Goal: Information Seeking & Learning: Check status

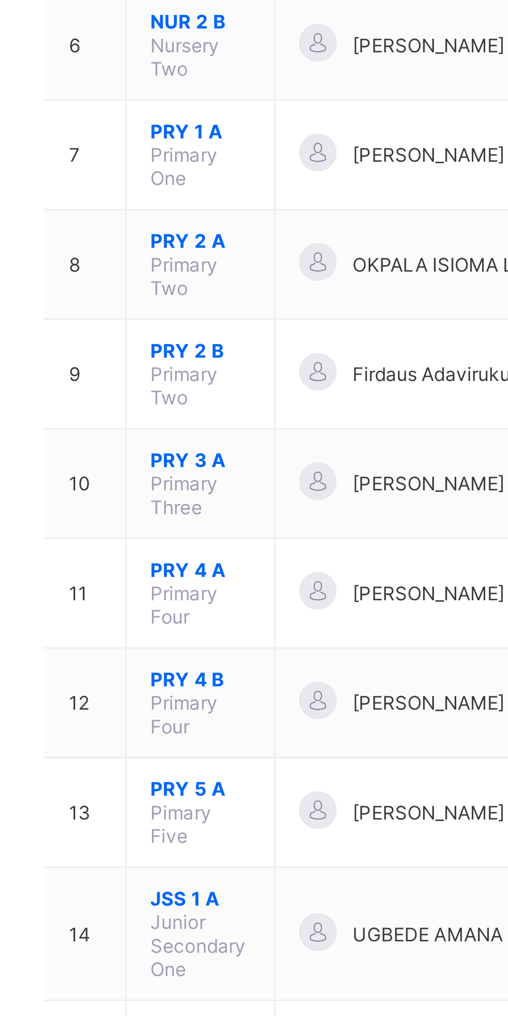
click at [191, 625] on span "JSS 1 A" at bounding box center [194, 629] width 33 height 8
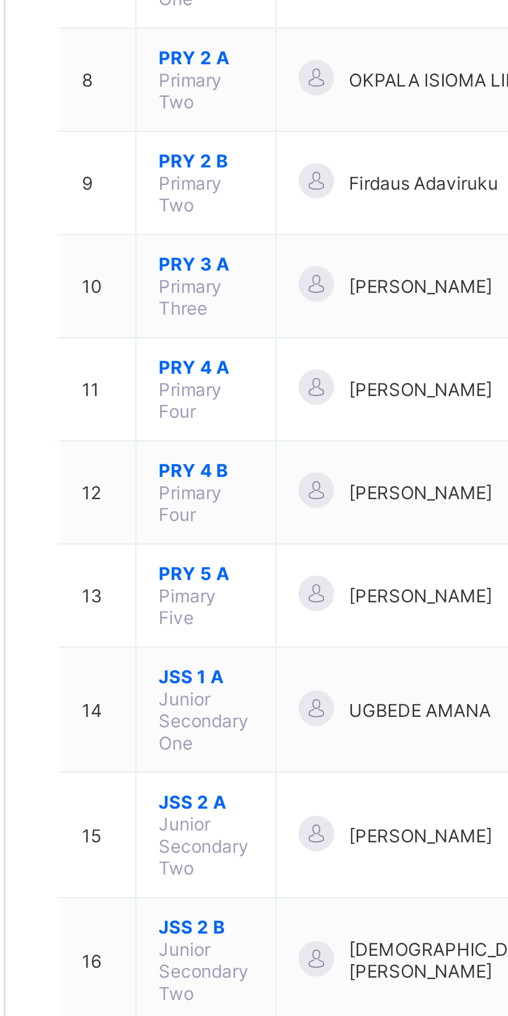
click at [196, 625] on span "JSS 1 A" at bounding box center [194, 629] width 33 height 8
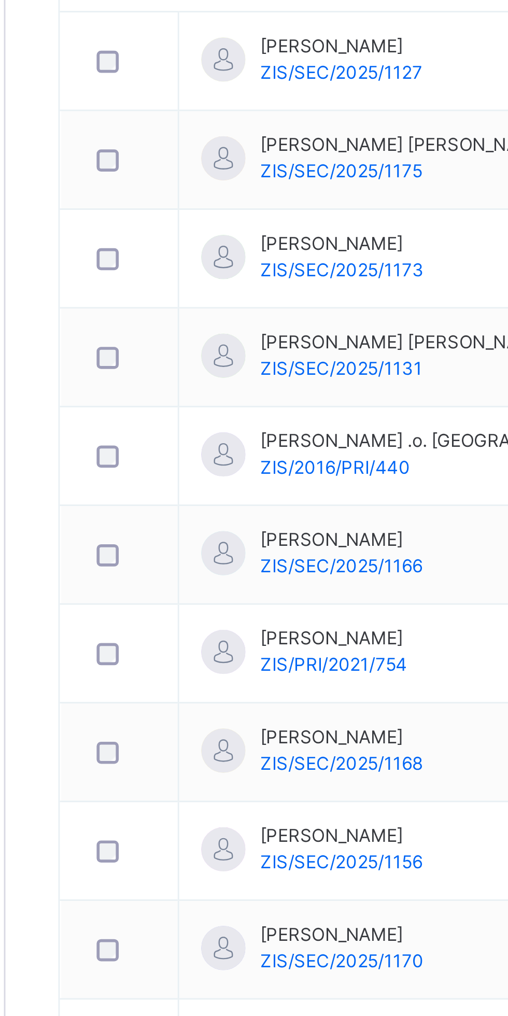
click at [72, 164] on span "Broadsheet" at bounding box center [82, 166] width 83 height 10
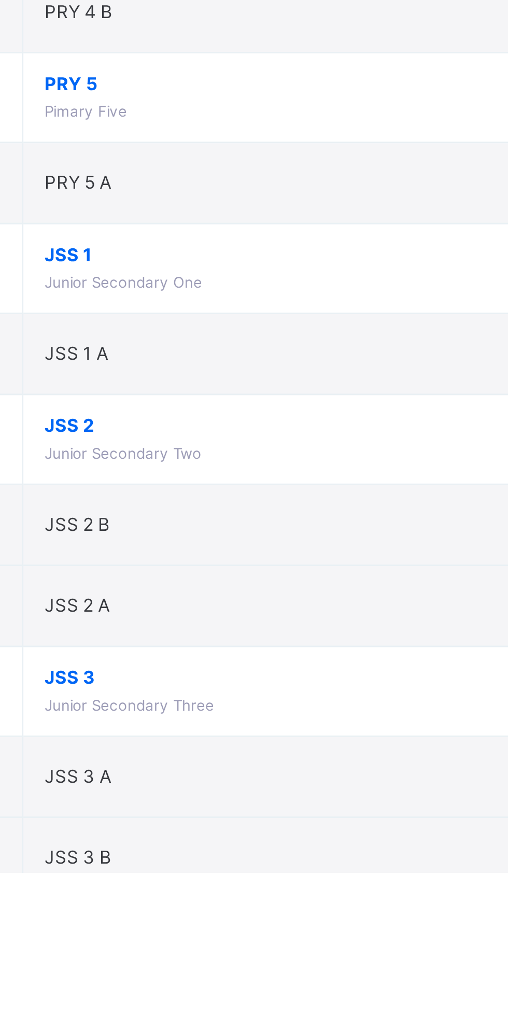
click at [200, 800] on span "JSS 1" at bounding box center [281, 798] width 192 height 9
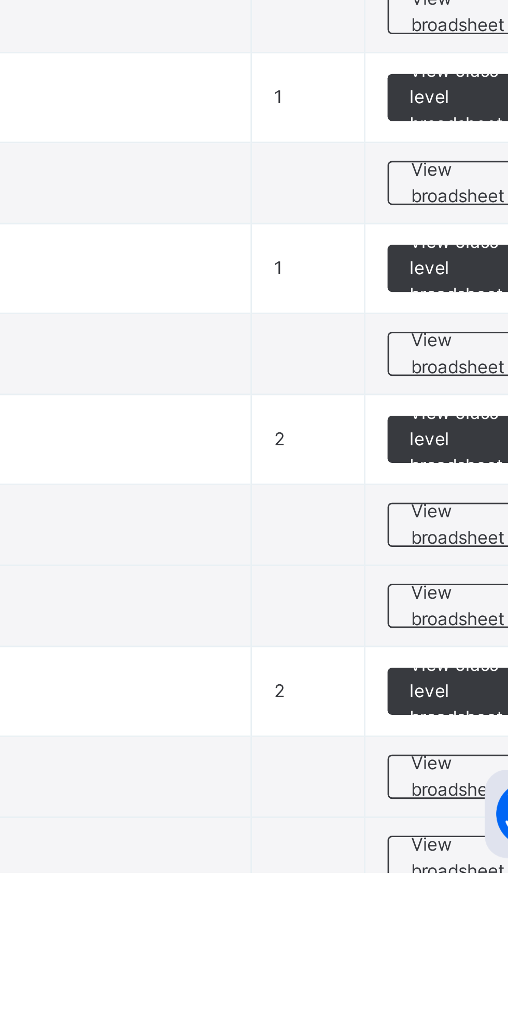
click at [451, 836] on span "View broadsheet" at bounding box center [457, 833] width 33 height 19
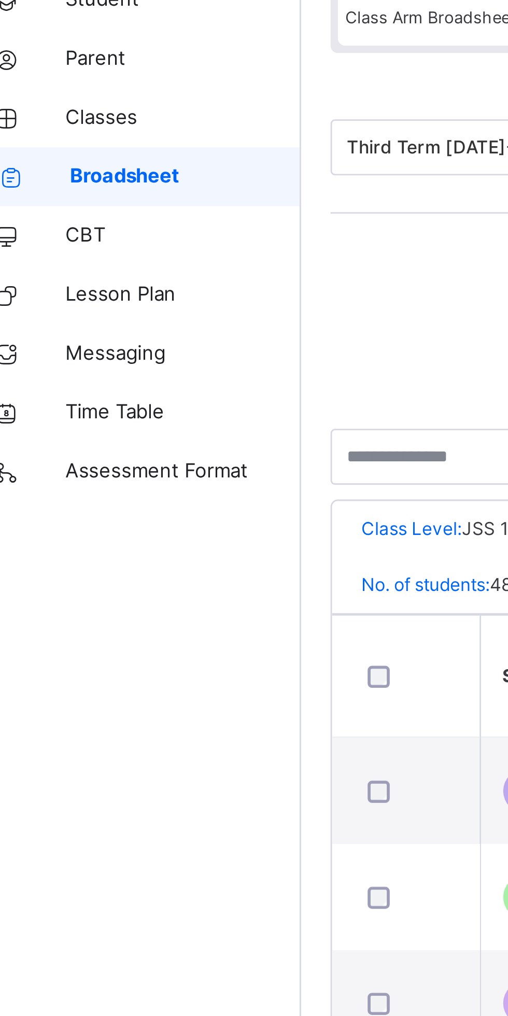
click at [77, 165] on span "Broadsheet" at bounding box center [83, 166] width 81 height 10
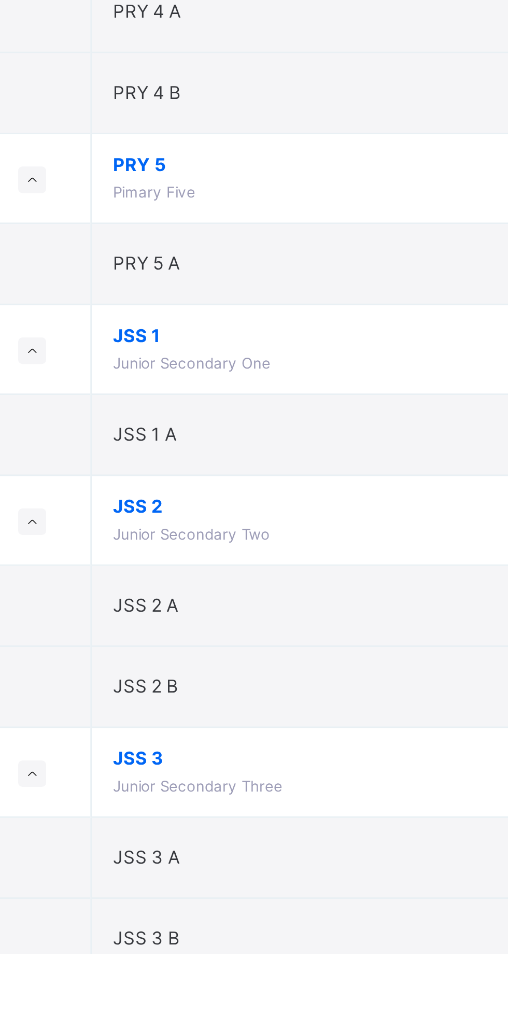
click at [194, 797] on span "JSS 1" at bounding box center [281, 798] width 192 height 9
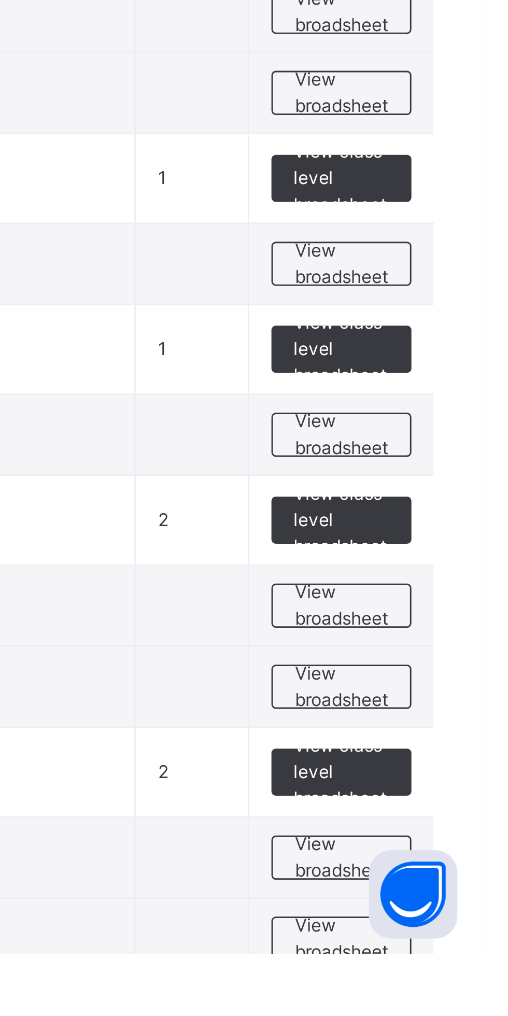
click at [454, 835] on span "View broadsheet" at bounding box center [457, 833] width 33 height 19
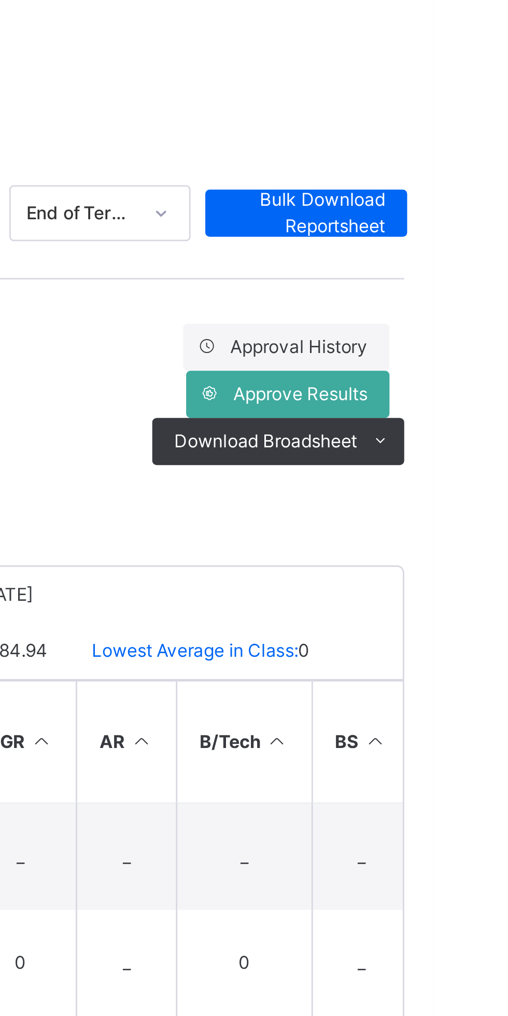
click at [474, 201] on span "Approval History" at bounding box center [461, 202] width 48 height 9
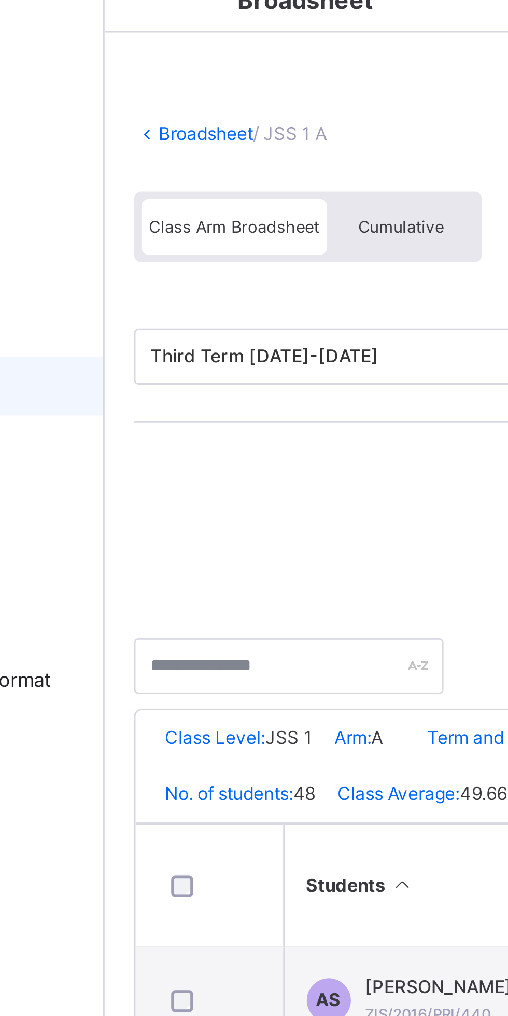
click at [230, 109] on span "Cumulative" at bounding box center [229, 109] width 30 height 7
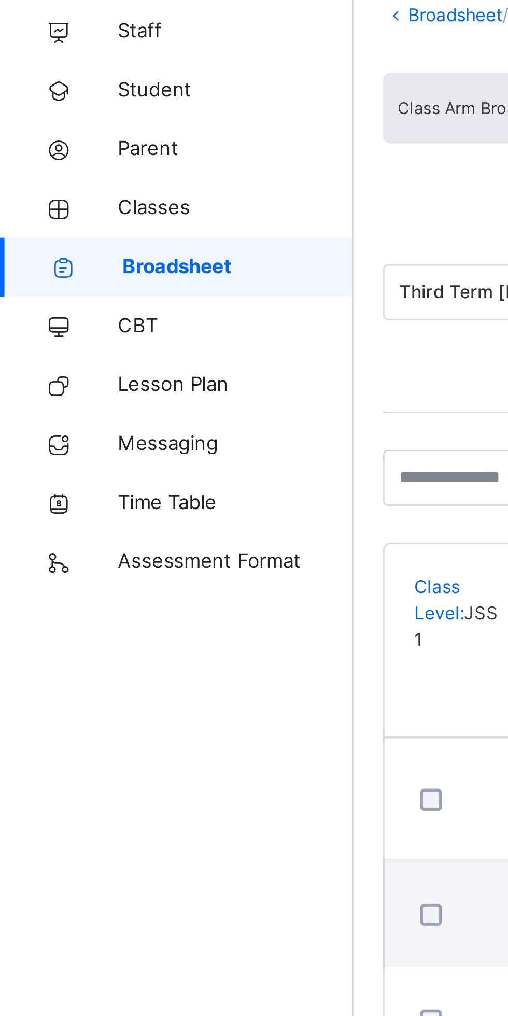
click at [60, 147] on span "Classes" at bounding box center [82, 145] width 83 height 10
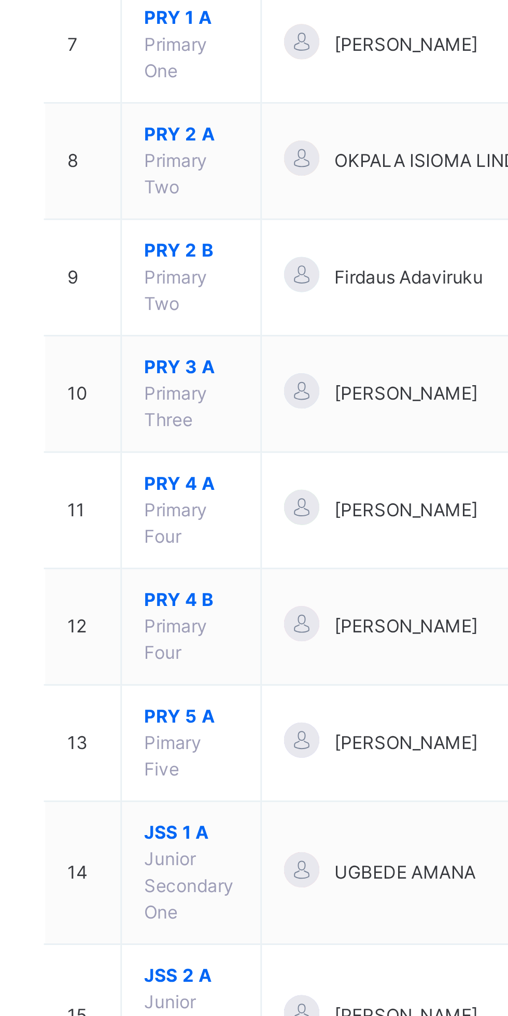
click at [194, 687] on span "JSS 1 A" at bounding box center [194, 691] width 33 height 9
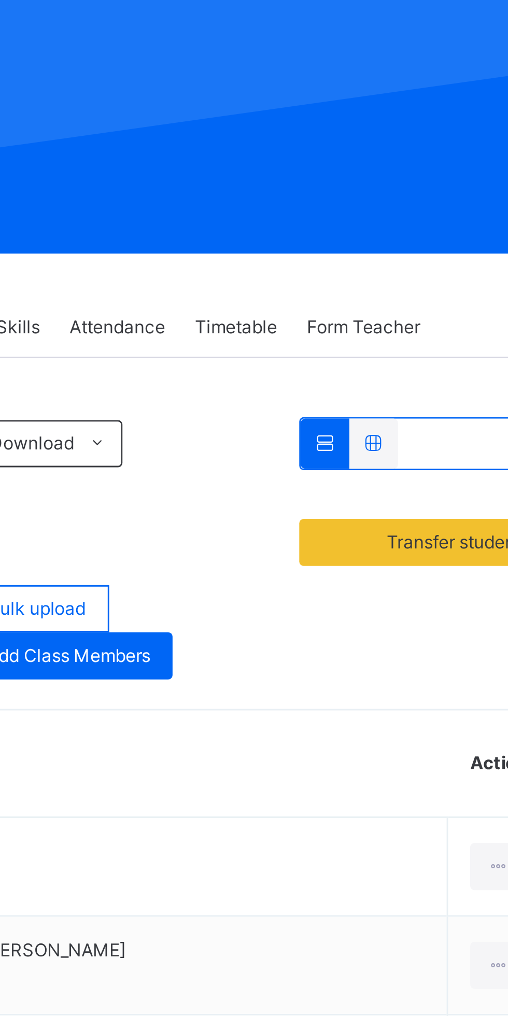
scroll to position [99, 0]
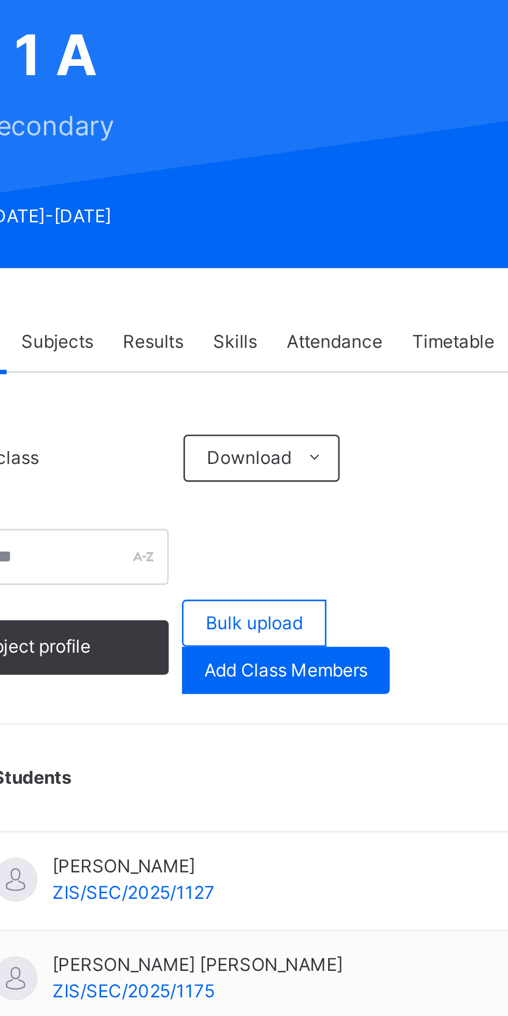
click at [246, 118] on span "Results" at bounding box center [249, 120] width 21 height 9
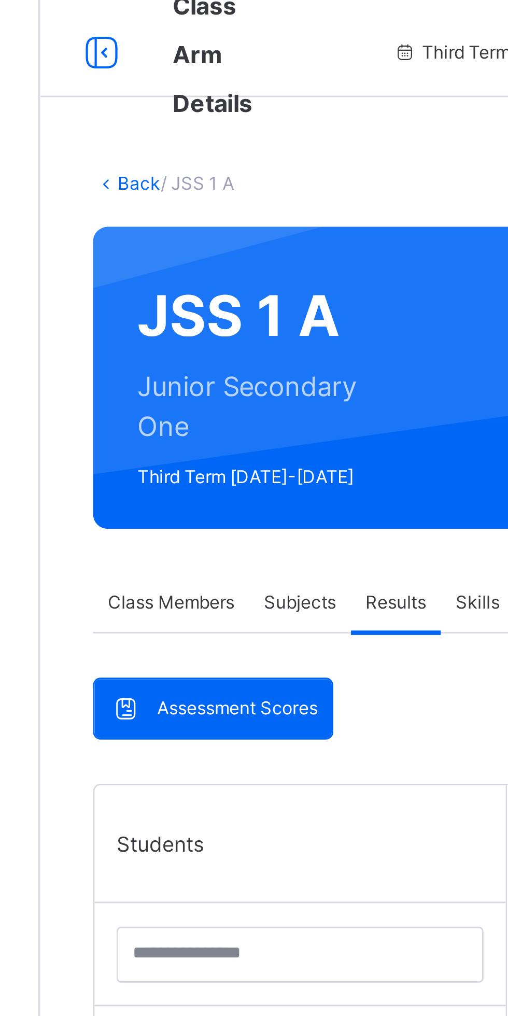
scroll to position [0, 0]
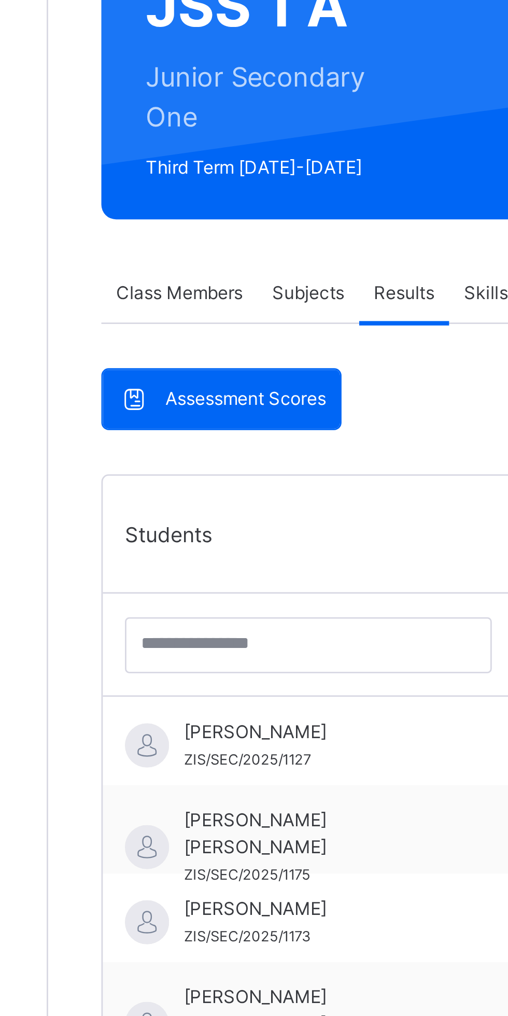
click at [216, 371] on span "[PERSON_NAME]" at bounding box center [218, 373] width 93 height 9
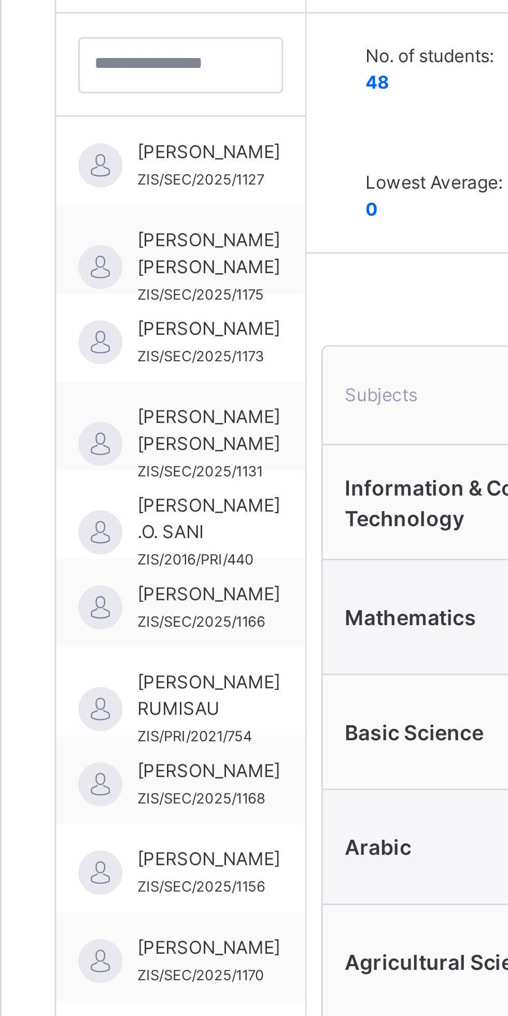
click at [185, 410] on span "[PERSON_NAME] [PERSON_NAME]" at bounding box center [197, 409] width 50 height 19
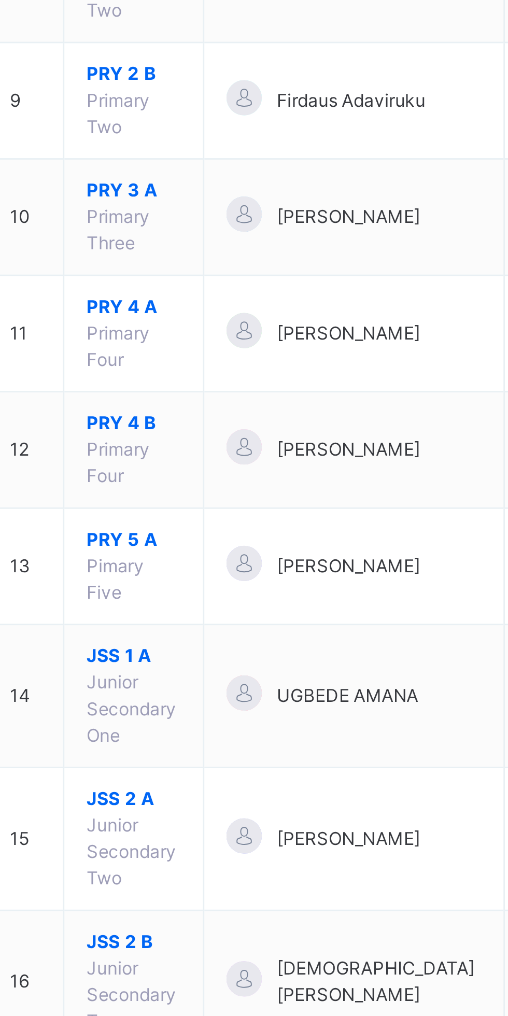
click at [191, 687] on span "JSS 1 A" at bounding box center [194, 691] width 33 height 9
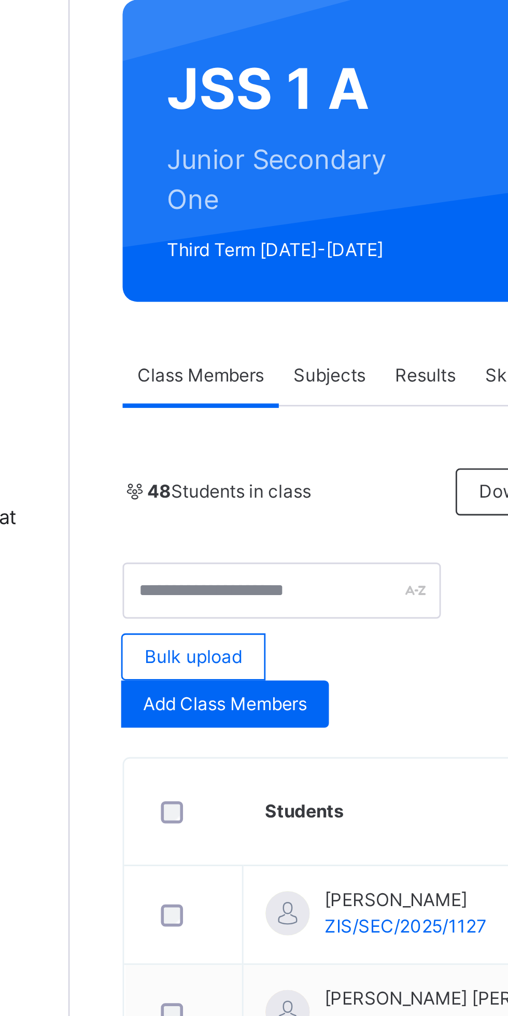
click at [248, 219] on span "Results" at bounding box center [249, 219] width 21 height 9
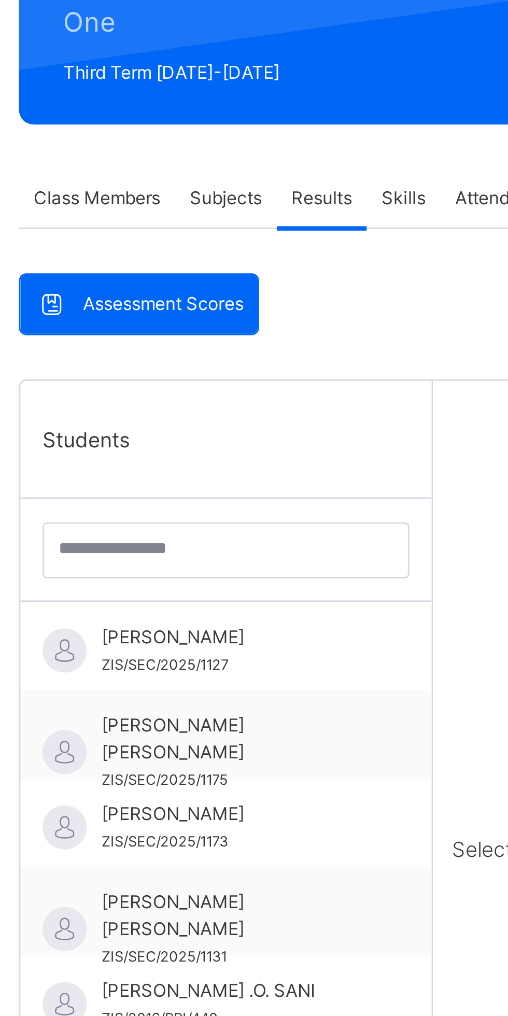
click at [211, 223] on span "Subjects" at bounding box center [215, 219] width 25 height 9
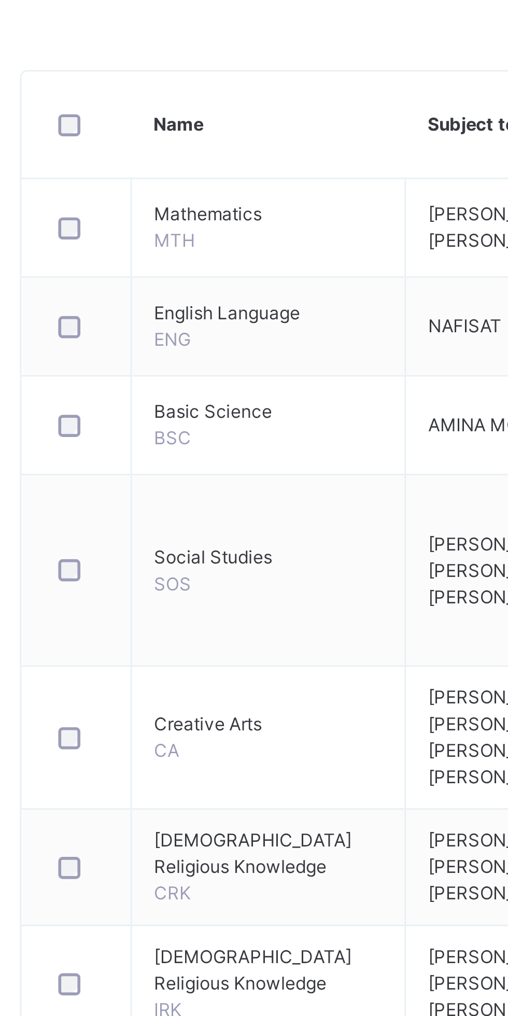
click at [174, 210] on div "Class Members" at bounding box center [170, 219] width 55 height 21
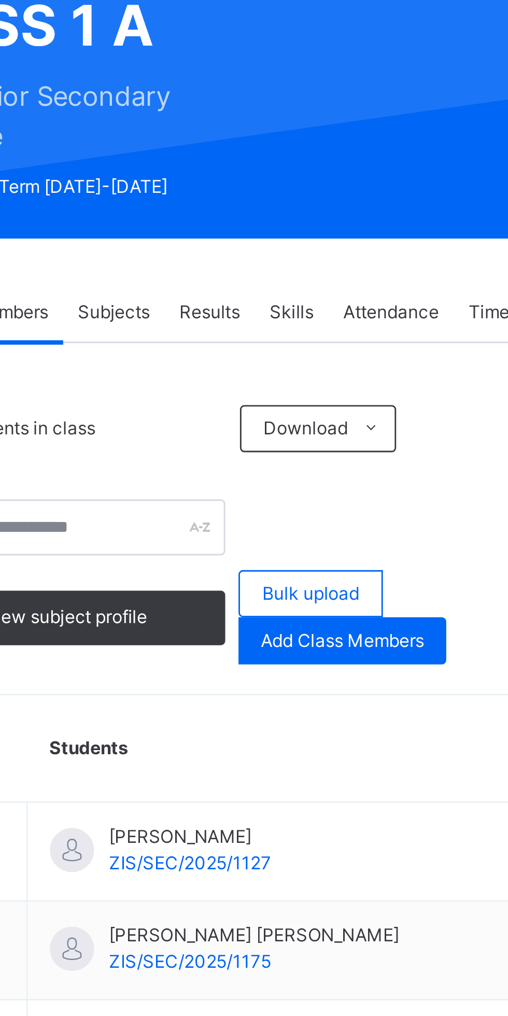
scroll to position [109, 0]
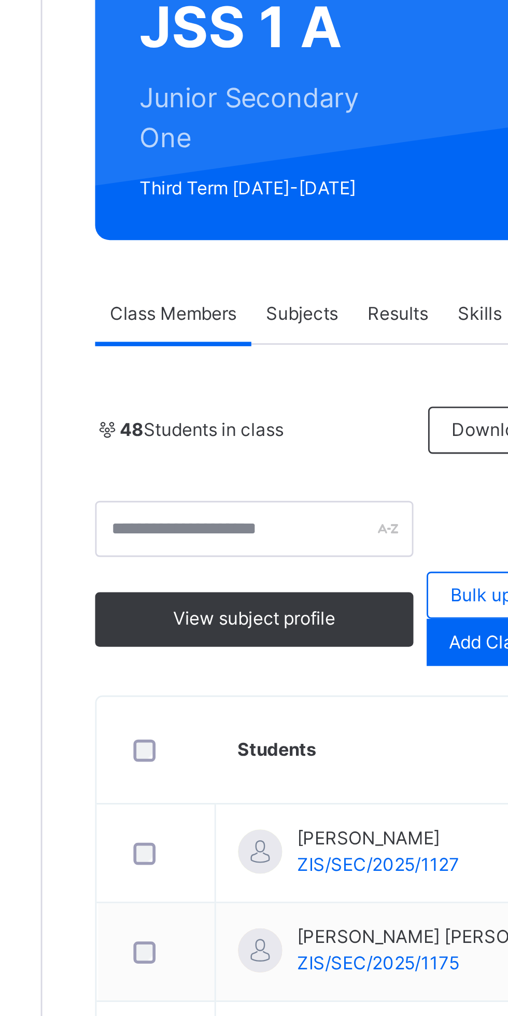
click at [218, 220] on span "View subject profile" at bounding box center [199, 217] width 57 height 9
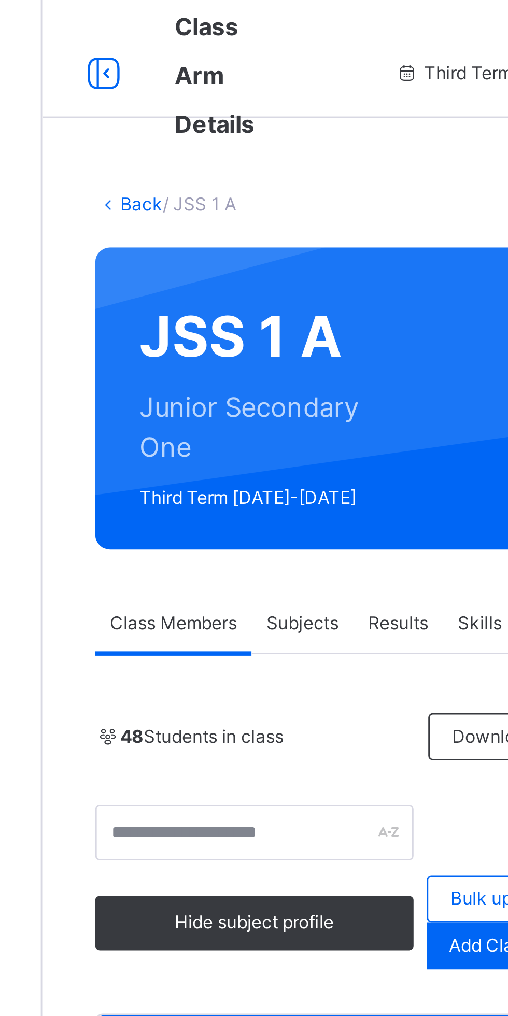
scroll to position [0, 0]
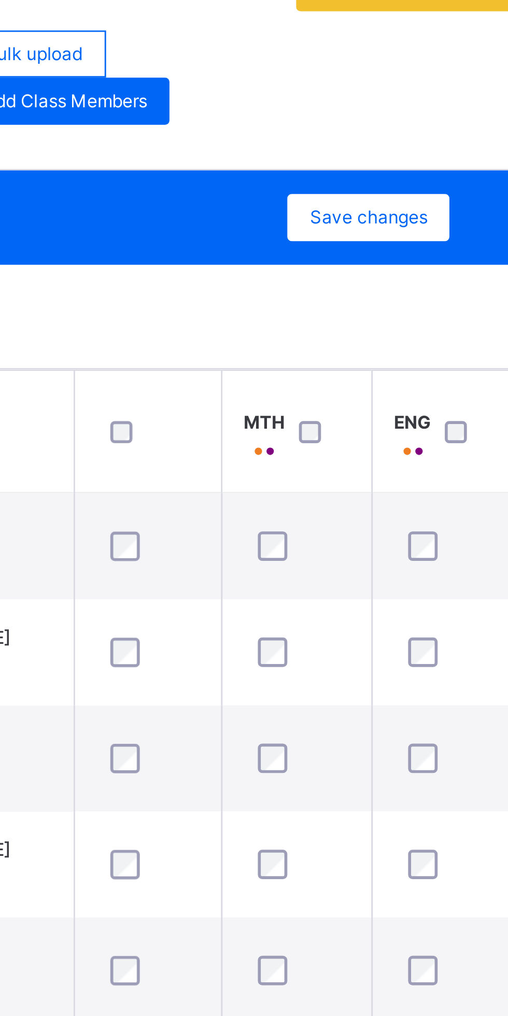
click at [400, 375] on span "Save changes" at bounding box center [402, 373] width 41 height 9
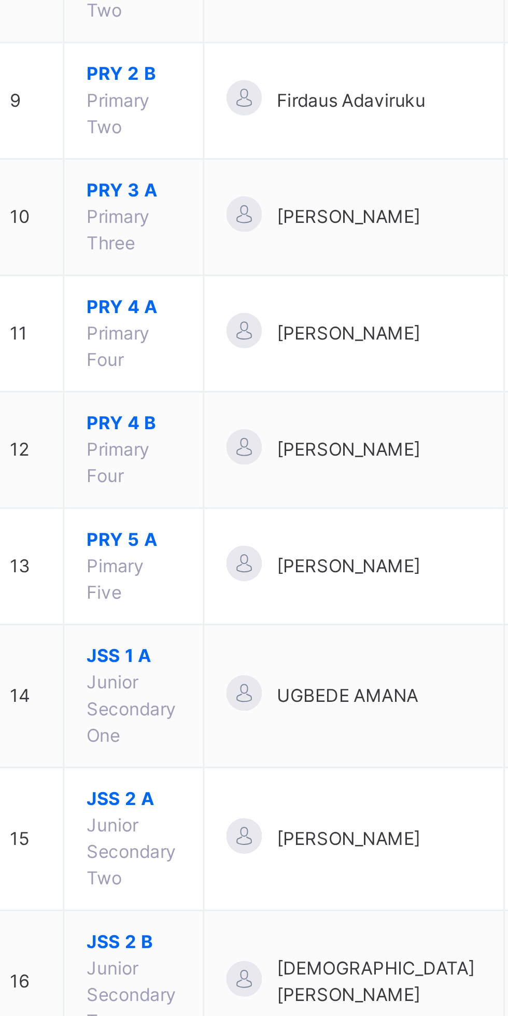
click at [198, 687] on span "JSS 1 A" at bounding box center [194, 691] width 33 height 9
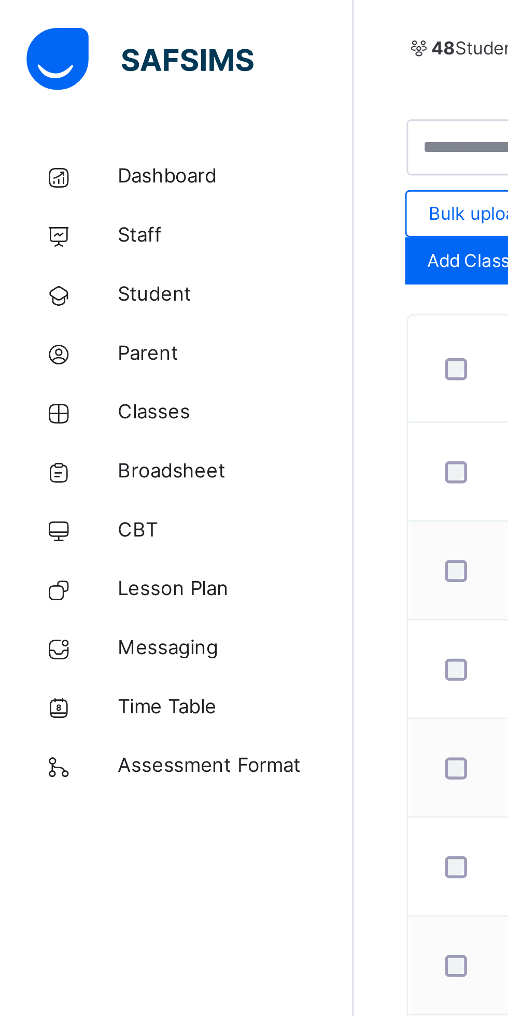
scroll to position [241, 0]
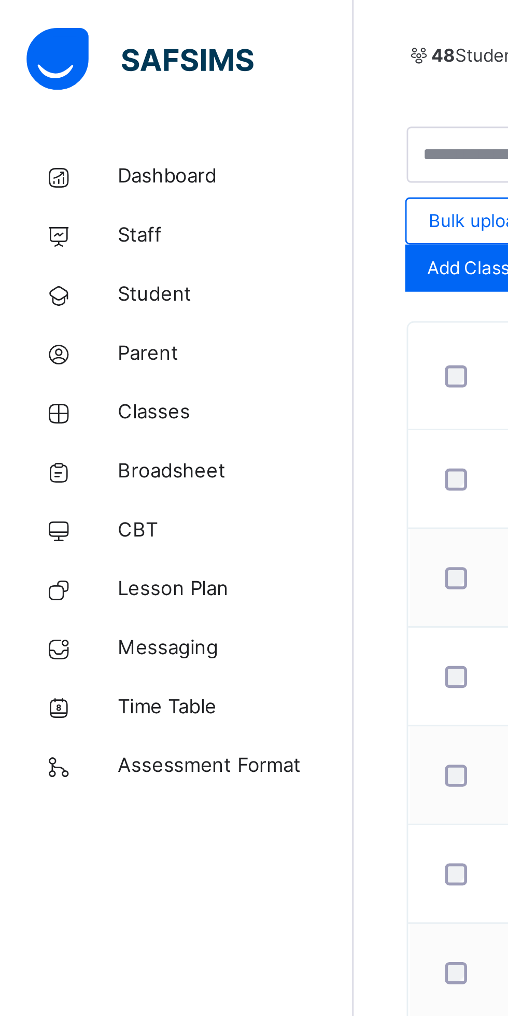
click at [71, 164] on span "Broadsheet" at bounding box center [82, 166] width 83 height 10
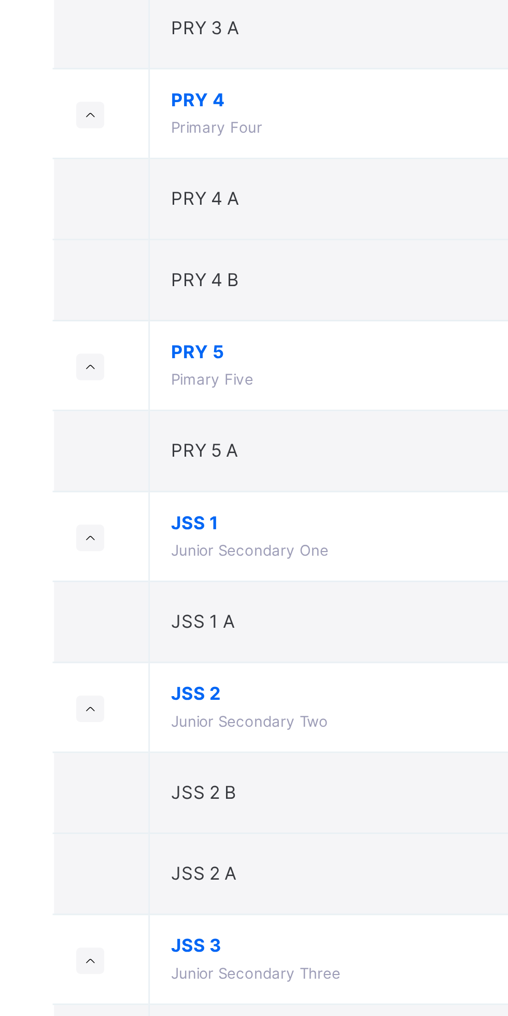
click at [189, 799] on span "JSS 1" at bounding box center [281, 798] width 192 height 9
click at [157, 807] on small at bounding box center [156, 804] width 10 height 9
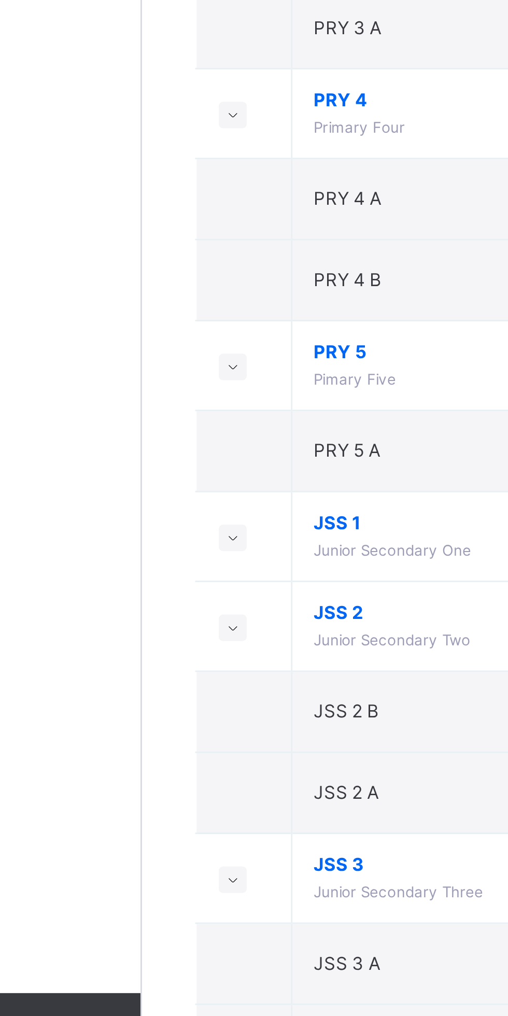
click at [154, 806] on icon at bounding box center [156, 804] width 6 height 5
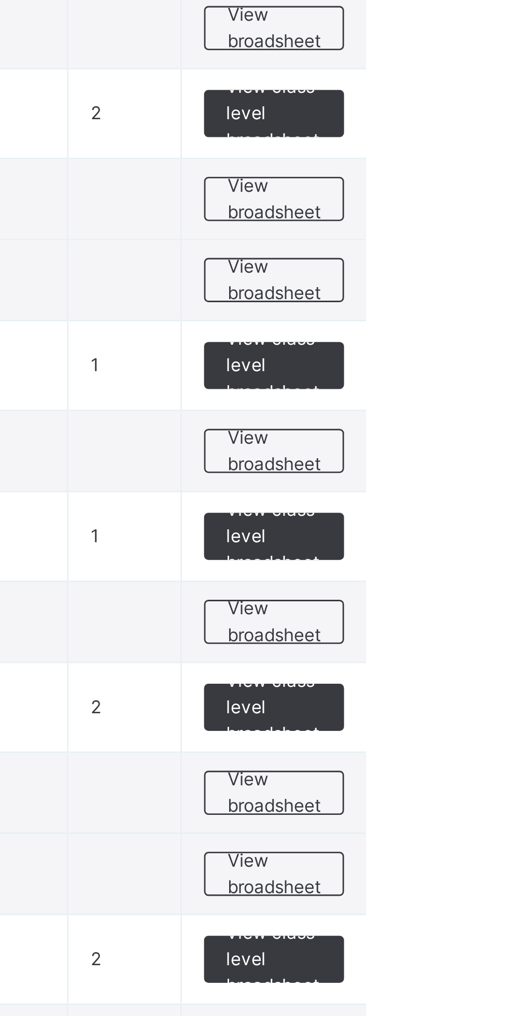
click at [457, 832] on span "View broadsheet" at bounding box center [457, 833] width 33 height 19
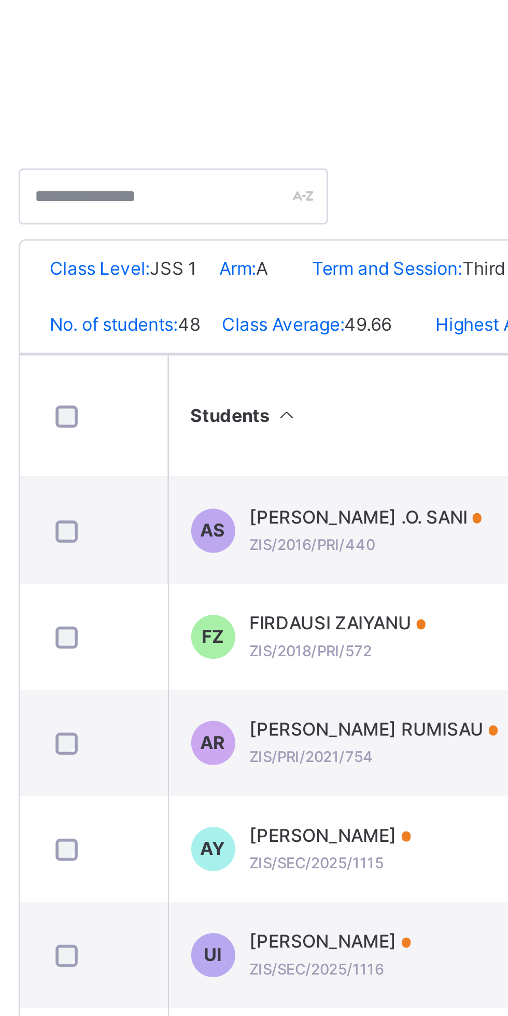
click at [206, 291] on span "Arm:" at bounding box center [211, 290] width 13 height 8
click at [181, 287] on span "Class Level:" at bounding box center [163, 290] width 35 height 8
click at [222, 292] on span "A" at bounding box center [220, 290] width 4 height 8
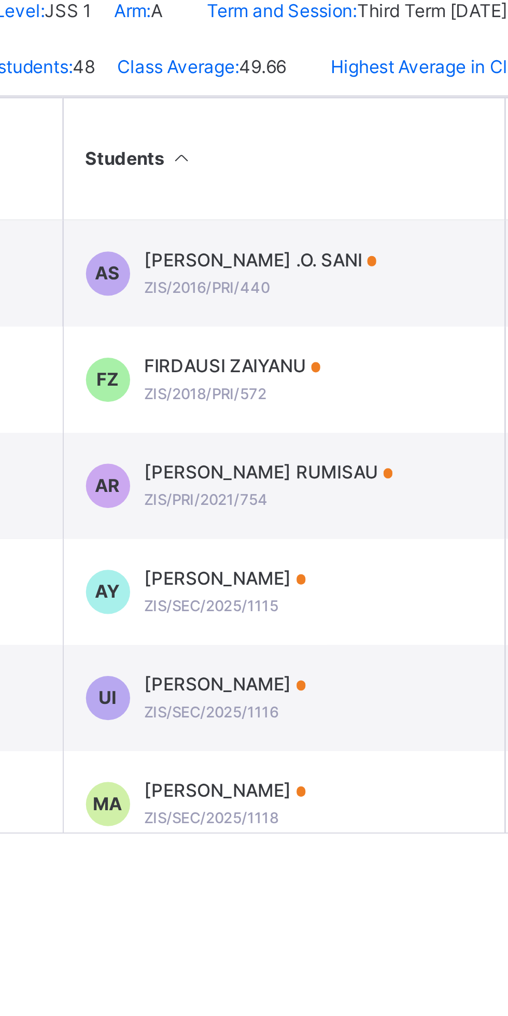
click at [268, 428] on div "FIRDAUSI ZAIYANU ZIS/2018/PRI/572" at bounding box center [247, 419] width 62 height 19
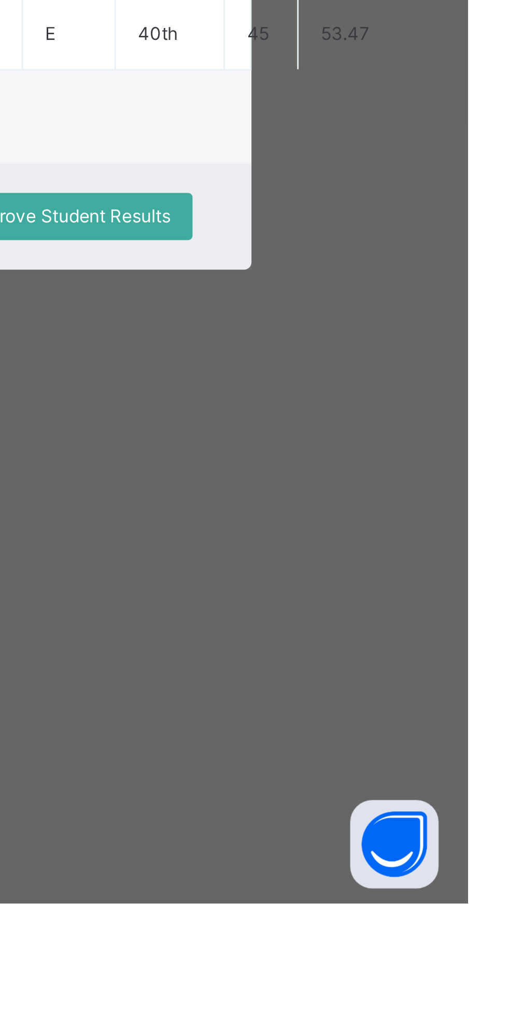
click at [311, 779] on span "Close" at bounding box center [302, 774] width 17 height 9
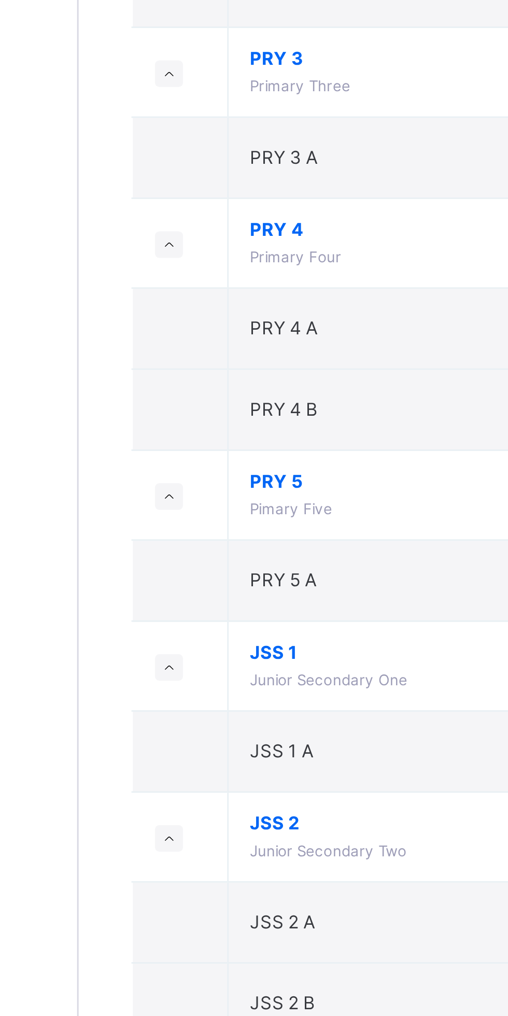
click at [198, 797] on span "JSS 1" at bounding box center [281, 798] width 192 height 9
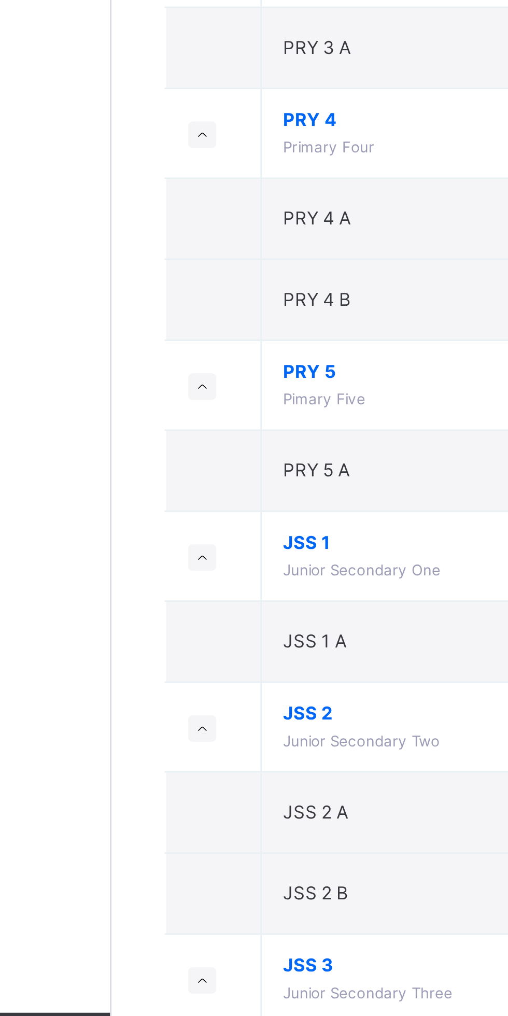
click at [161, 803] on small at bounding box center [156, 804] width 10 height 9
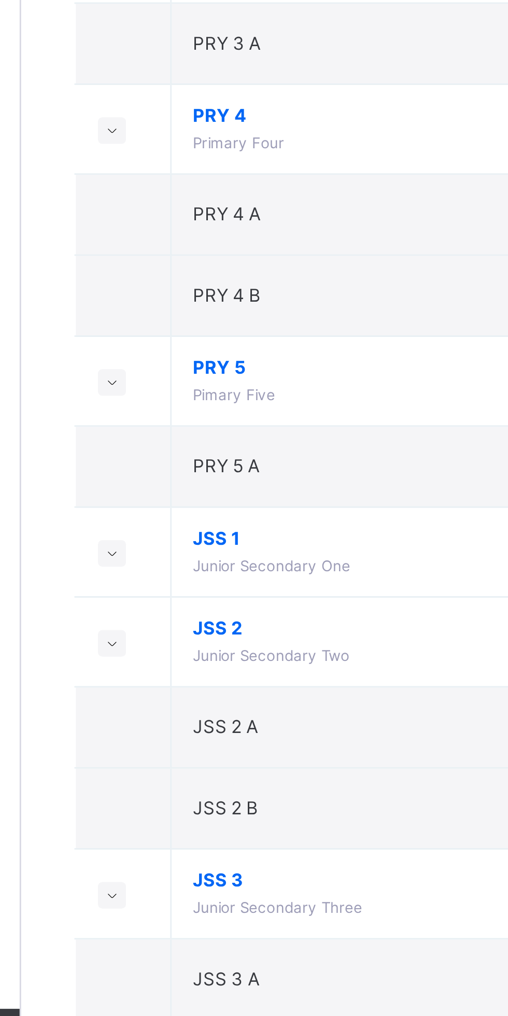
click at [158, 802] on small at bounding box center [156, 804] width 10 height 9
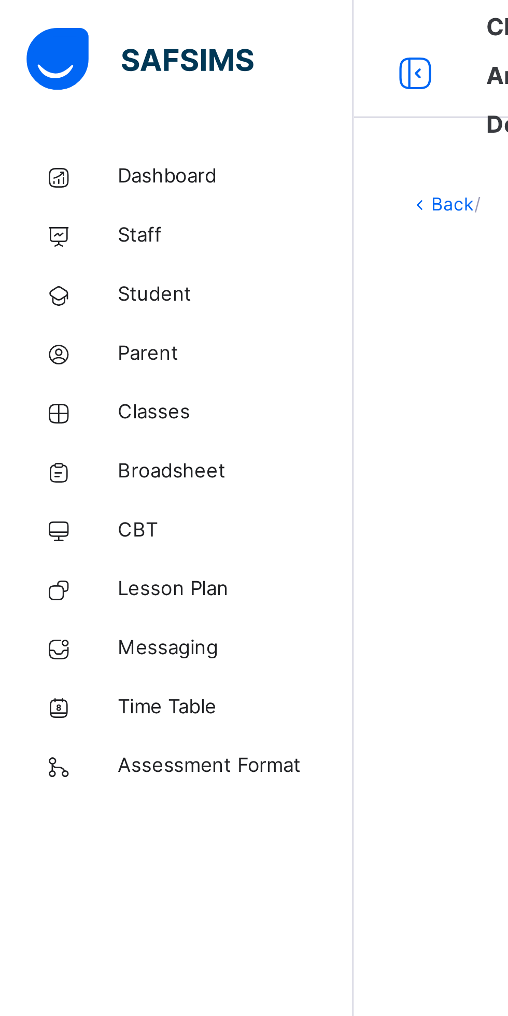
click at [64, 163] on span "Broadsheet" at bounding box center [82, 166] width 83 height 10
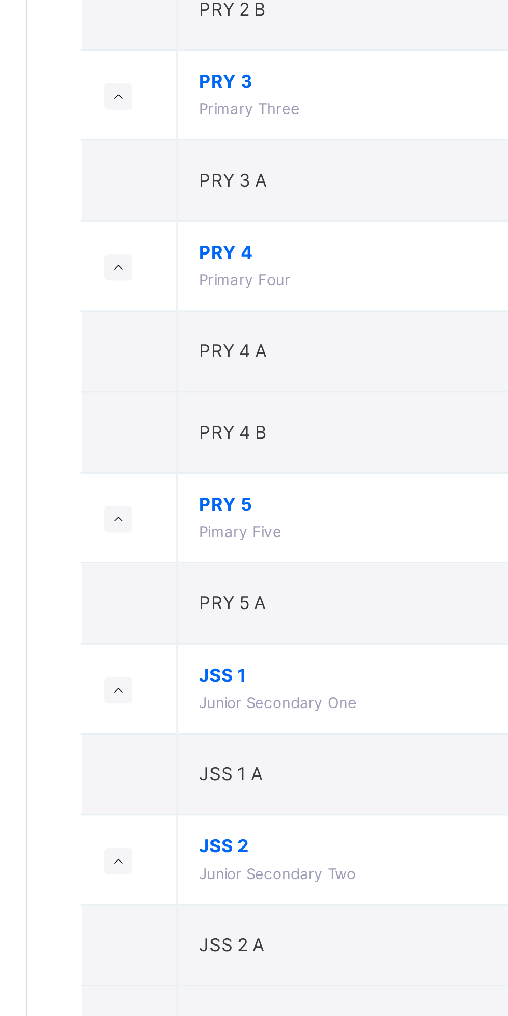
click at [158, 803] on icon at bounding box center [156, 804] width 6 height 5
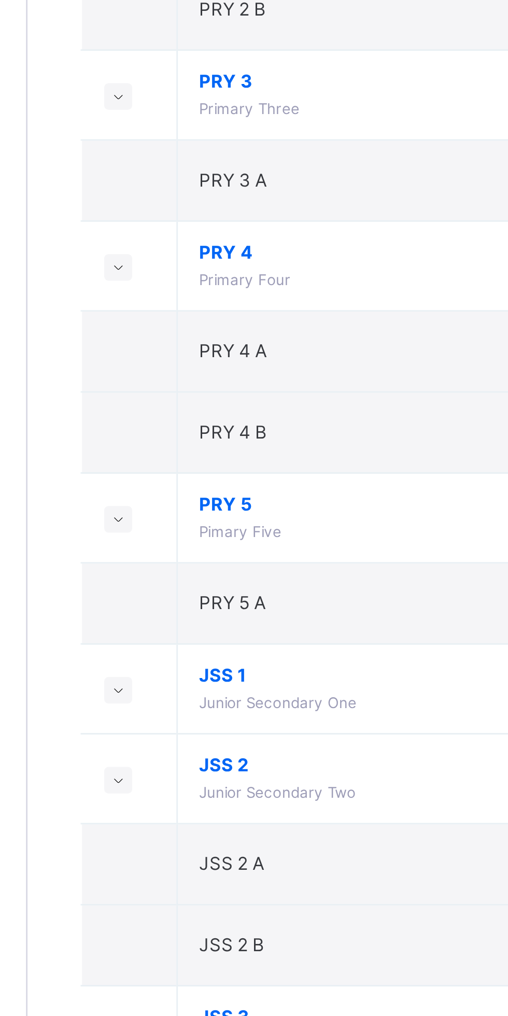
click at [156, 803] on icon at bounding box center [156, 804] width 6 height 5
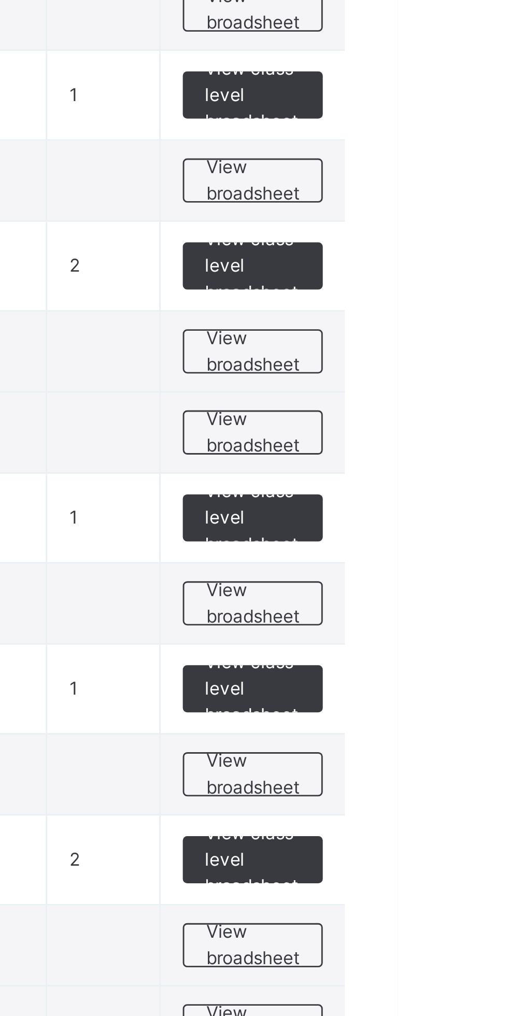
click at [460, 805] on span "View class level broadsheet" at bounding box center [457, 804] width 34 height 28
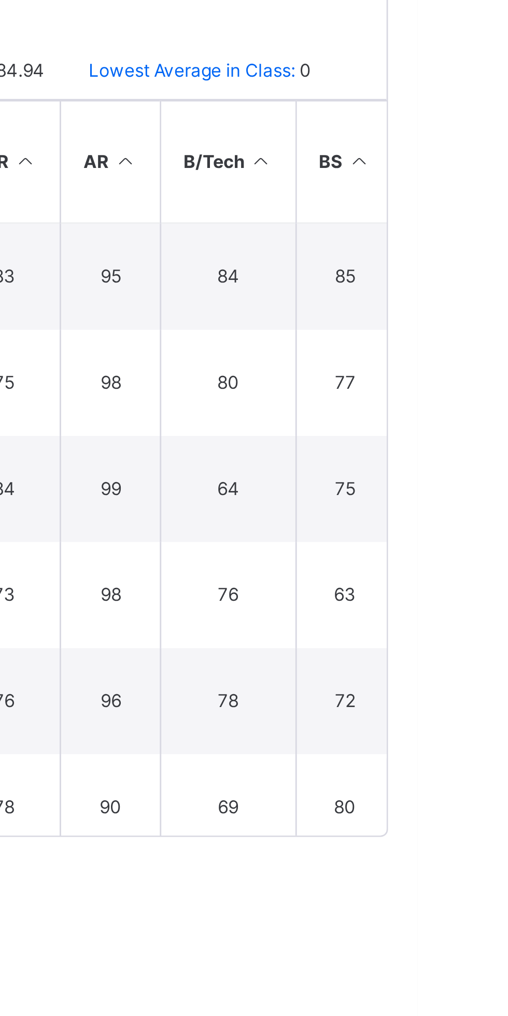
click at [487, 324] on icon at bounding box center [487, 326] width 9 height 8
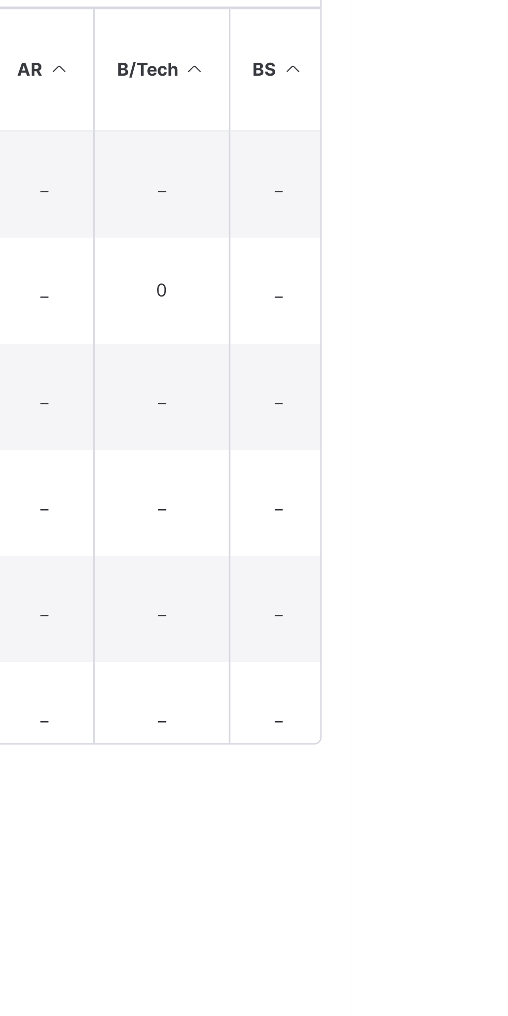
click at [485, 326] on icon at bounding box center [487, 326] width 9 height 8
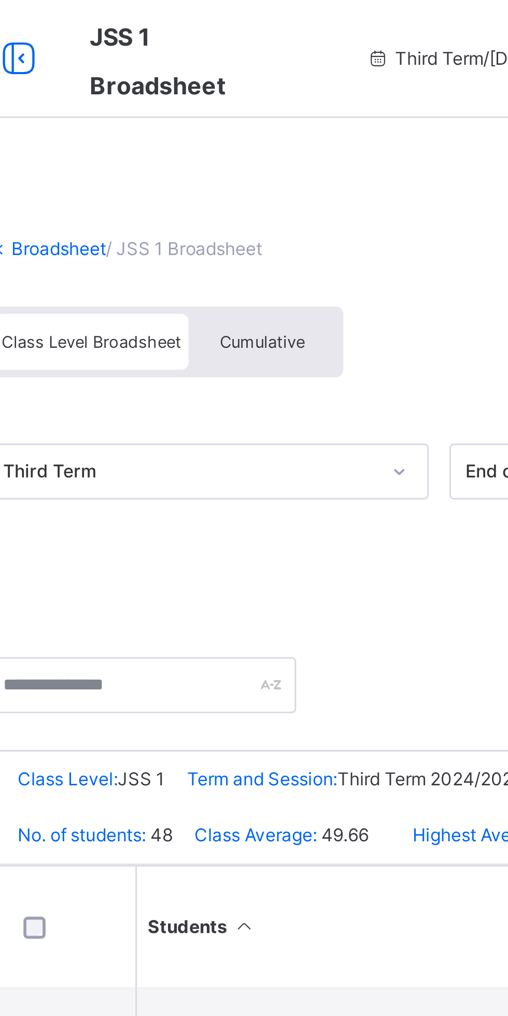
click at [232, 113] on div "Cumulative" at bounding box center [232, 120] width 52 height 20
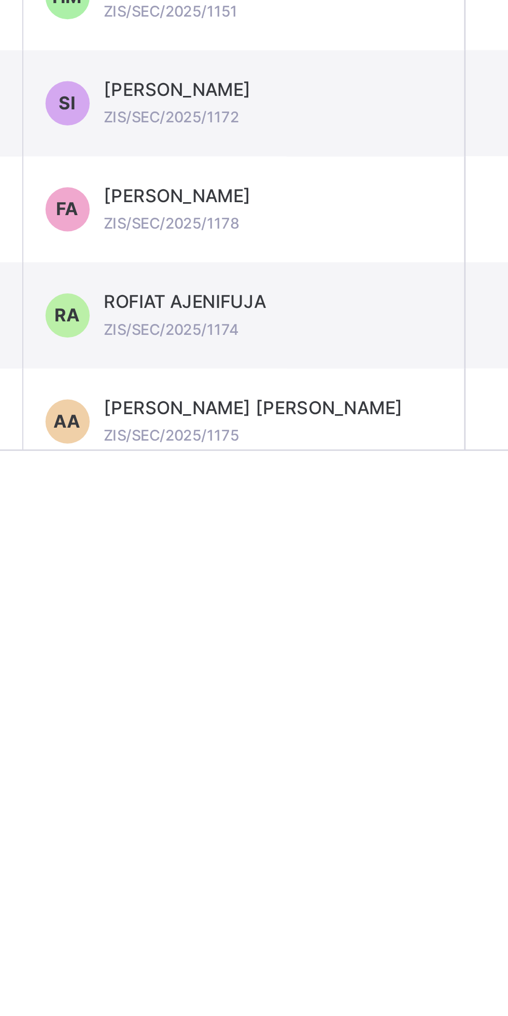
click at [233, 530] on span "ZIS/SEC/2025/1174" at bounding box center [240, 528] width 48 height 6
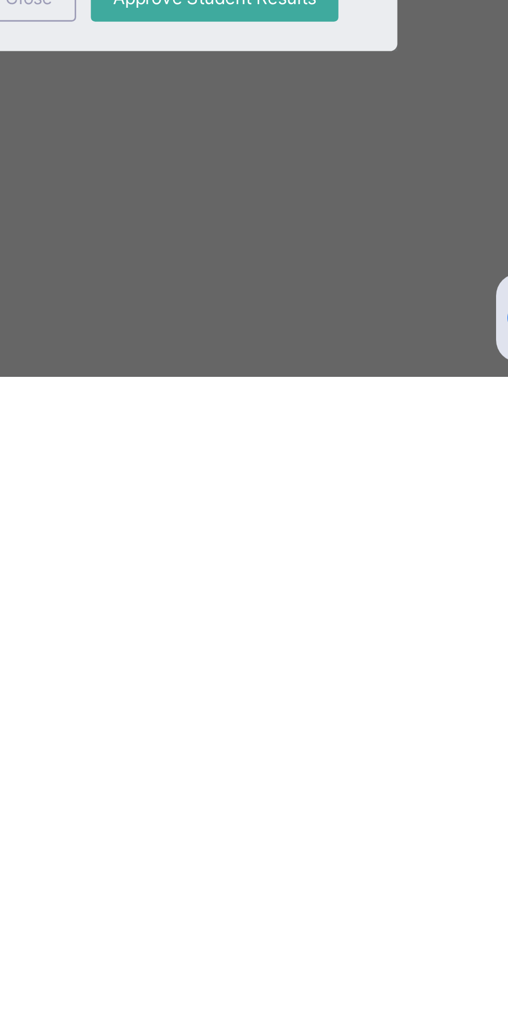
click at [311, 888] on span "Close" at bounding box center [302, 882] width 17 height 9
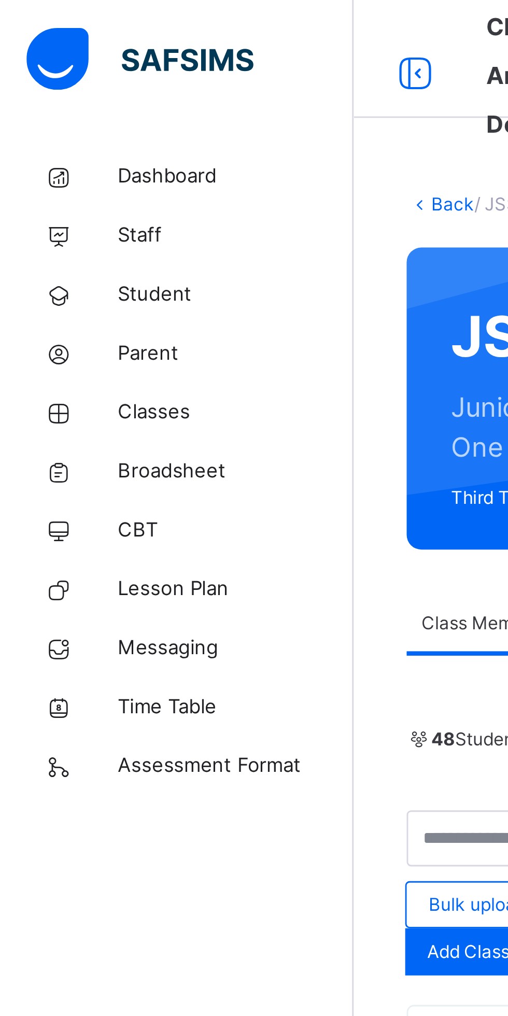
click at [56, 170] on span "Broadsheet" at bounding box center [82, 166] width 83 height 10
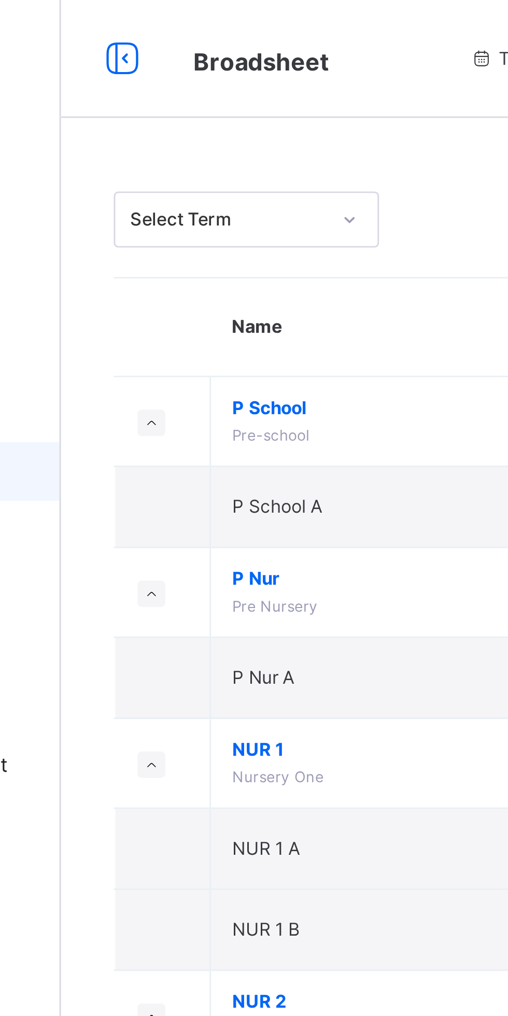
click at [156, 149] on icon at bounding box center [156, 148] width 6 height 5
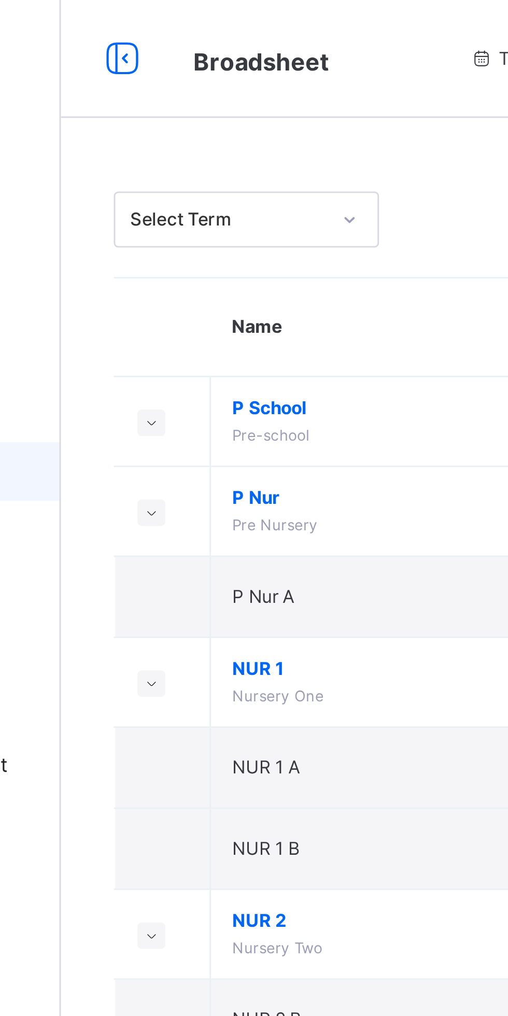
click at [156, 149] on icon at bounding box center [156, 148] width 6 height 5
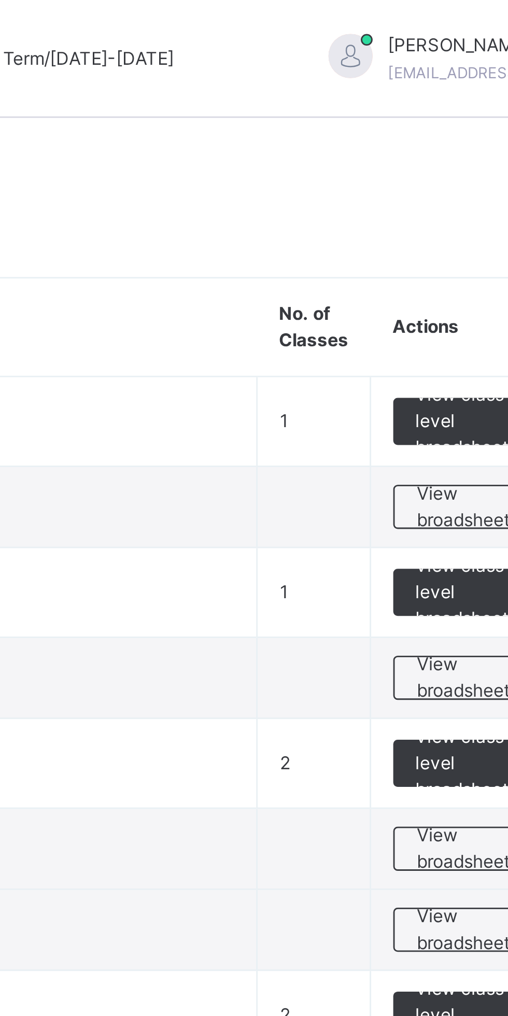
click at [446, 177] on span "View broadsheet" at bounding box center [457, 178] width 33 height 19
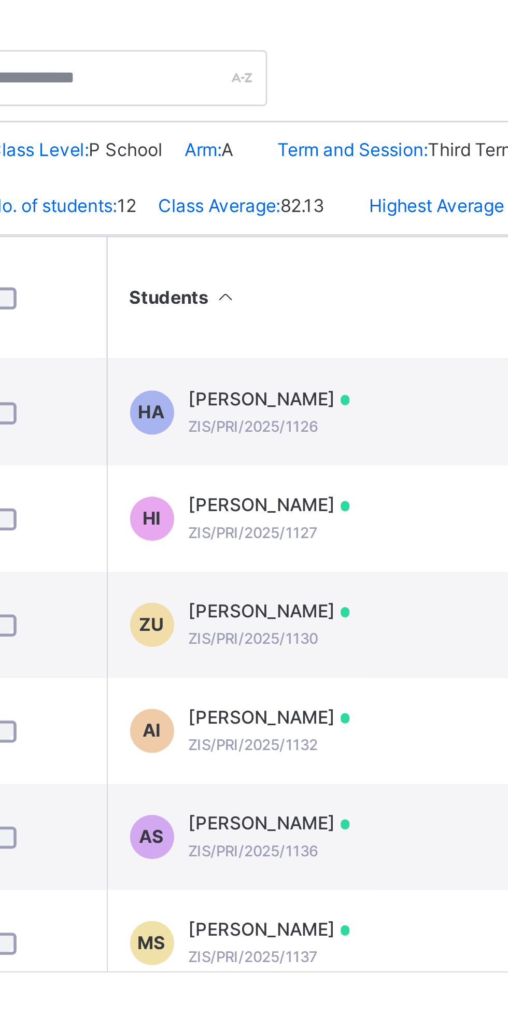
click at [228, 355] on th "Students" at bounding box center [265, 341] width 156 height 43
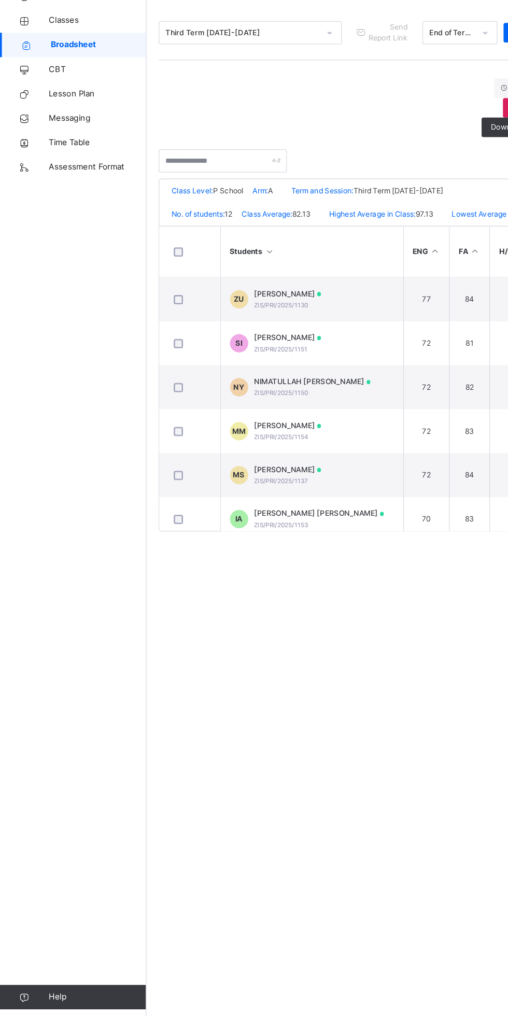
scroll to position [0, 1]
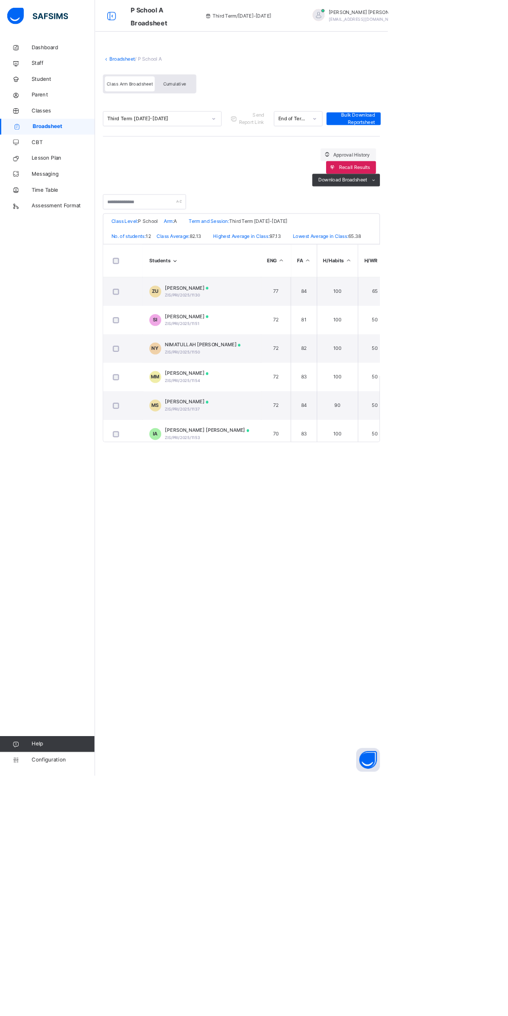
click at [481, 880] on div "Broadsheet / P School A Class Arm Broadsheet Cumulative Third Term 2024-2025 Se…" at bounding box center [316, 508] width 384 height 1016
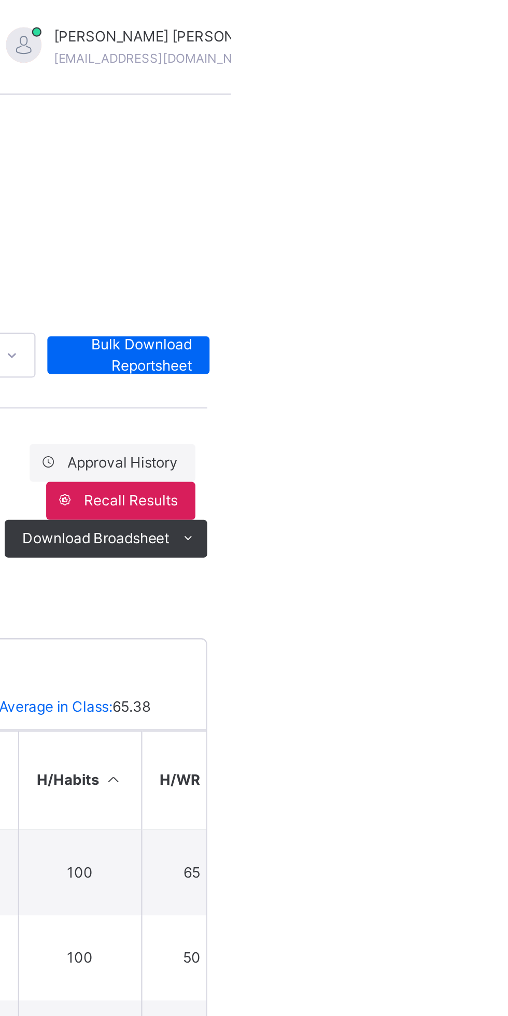
click at [491, 21] on div "MOHAMMED IDRIS ahmednasirahmed1@gmail.com" at bounding box center [477, 20] width 156 height 19
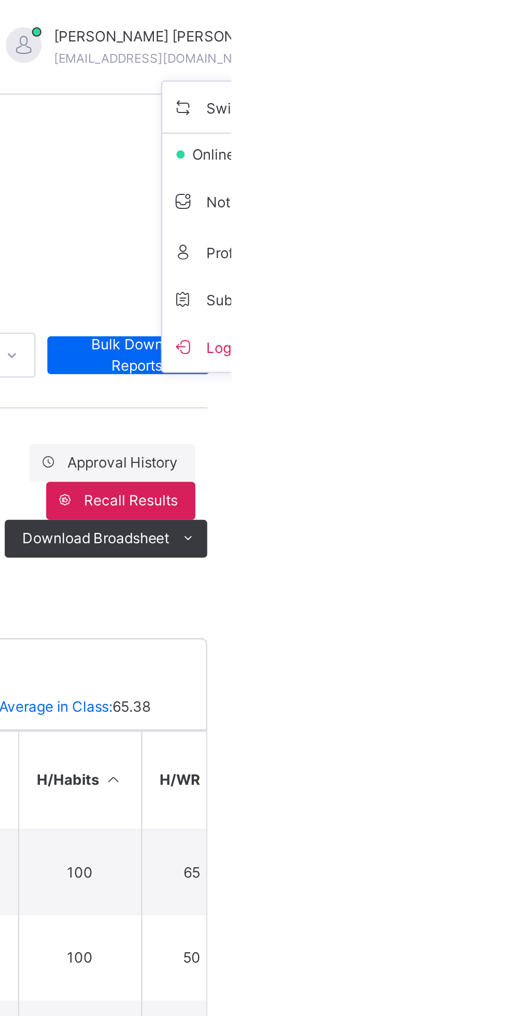
click at [482, 152] on span "Logout" at bounding box center [516, 152] width 68 height 14
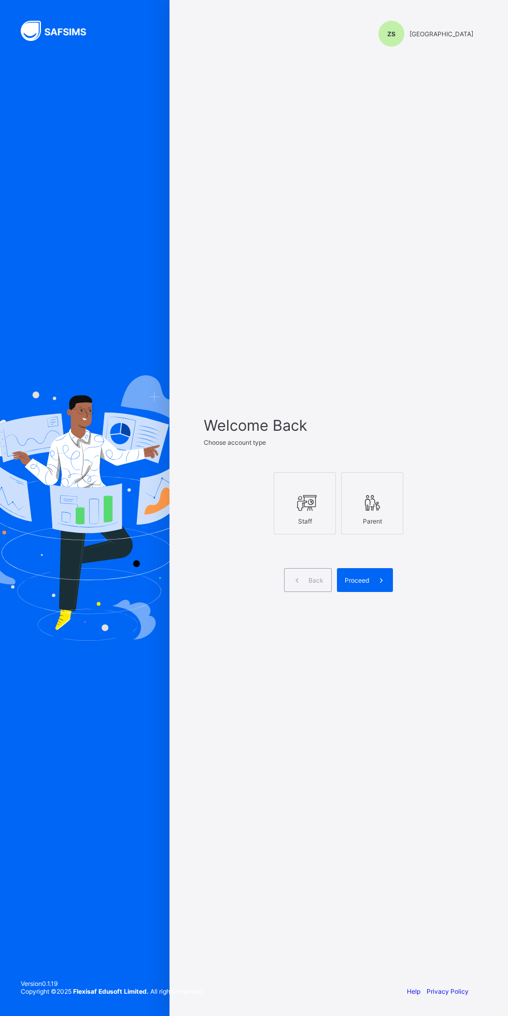
click at [302, 512] on icon at bounding box center [305, 503] width 22 height 19
click at [376, 585] on icon at bounding box center [381, 581] width 11 height 10
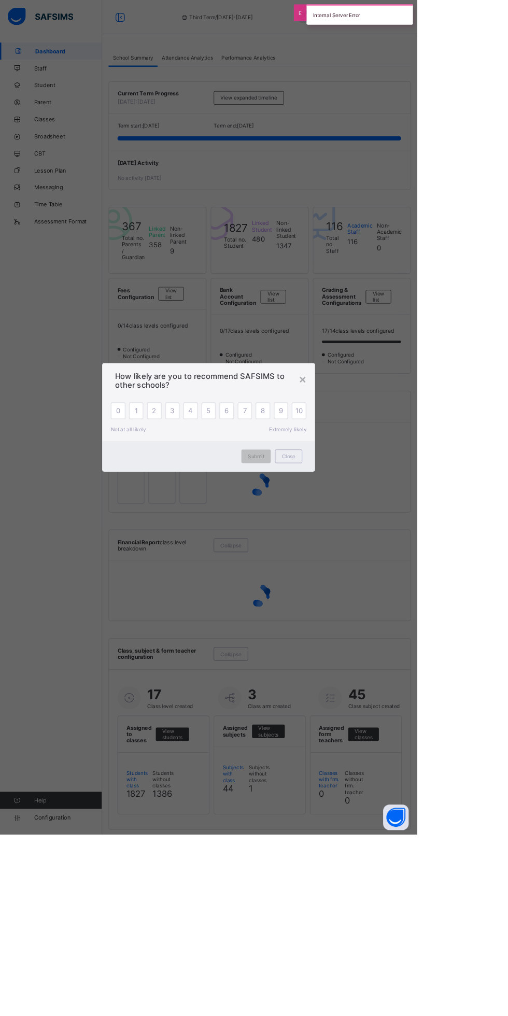
click at [504, 439] on div "× How likely are you to recommend SAFSIMS to other schools? 0 1 2 3 4 5 6 7 8 9…" at bounding box center [254, 508] width 508 height 1016
click at [379, 456] on div "× How likely are you to recommend SAFSIMS to other schools? 0 1 2 3 4 5 6 7 8 9…" at bounding box center [254, 508] width 508 height 1016
click at [373, 470] on div "×" at bounding box center [368, 462] width 10 height 18
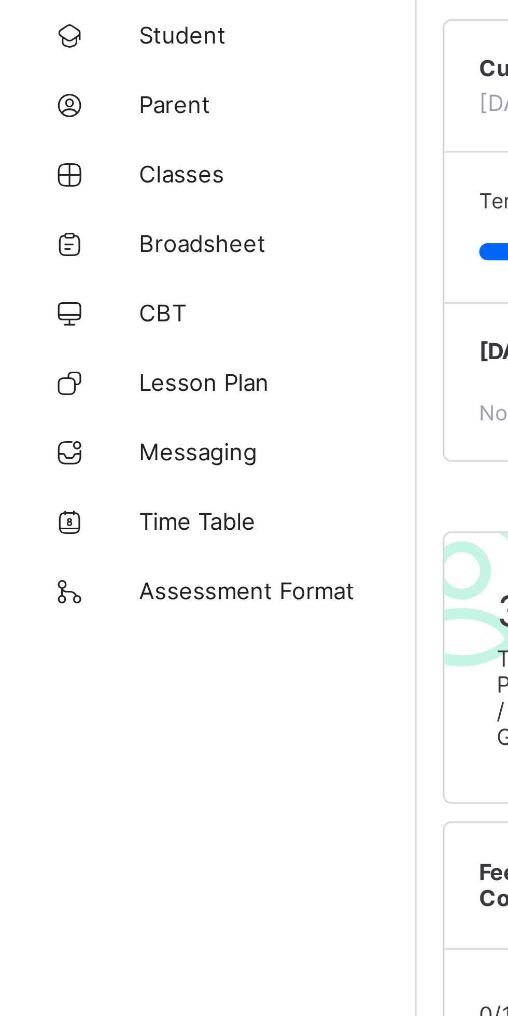
click at [63, 167] on span "Broadsheet" at bounding box center [82, 166] width 83 height 8
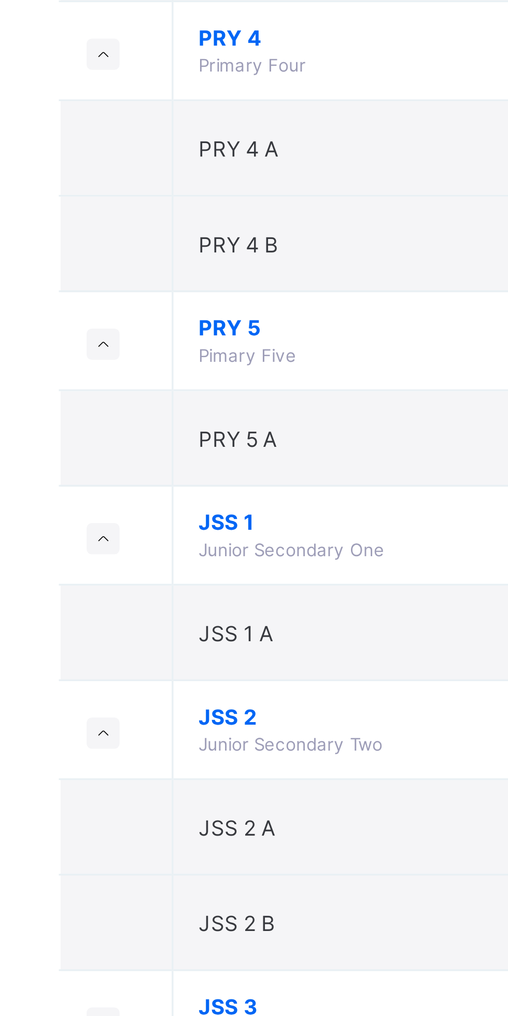
click at [194, 775] on span "JSS 1" at bounding box center [281, 777] width 192 height 8
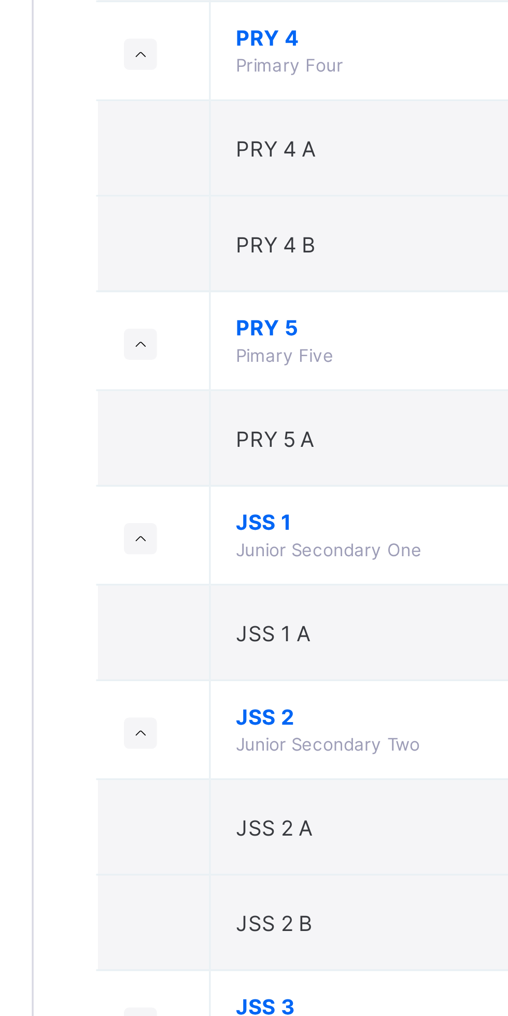
click at [156, 781] on icon at bounding box center [156, 781] width 6 height 5
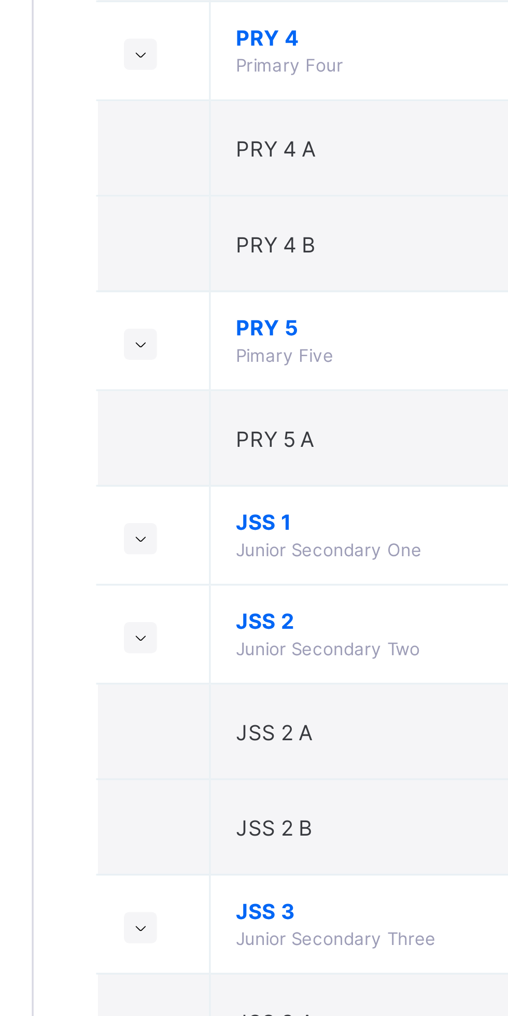
click at [156, 781] on icon at bounding box center [156, 781] width 6 height 5
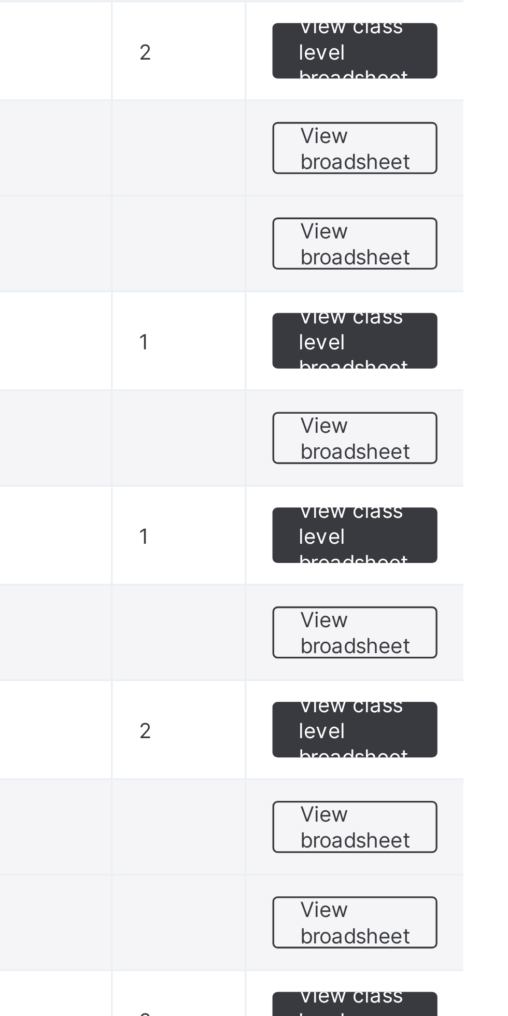
click at [455, 781] on span "View class level broadsheet" at bounding box center [457, 781] width 34 height 23
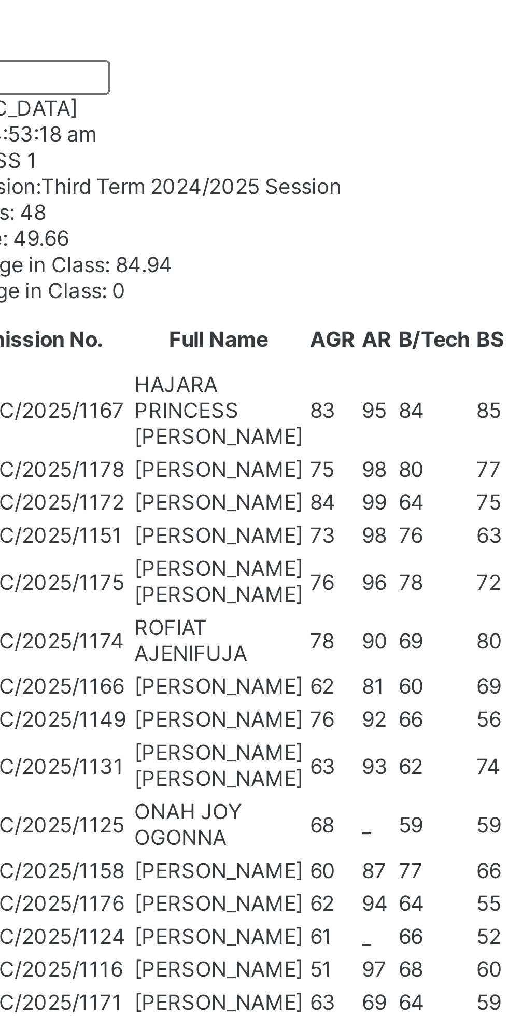
click at [202, 927] on icon at bounding box center [197, 931] width 9 height 8
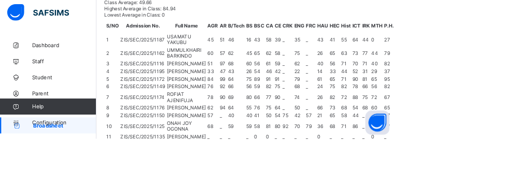
scroll to position [0, 18]
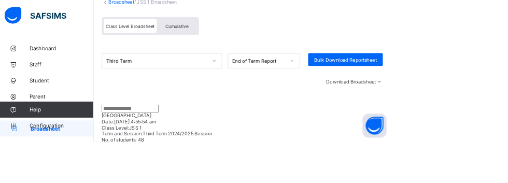
scroll to position [83, 0]
click at [241, 31] on span "Cumulative" at bounding box center [232, 34] width 30 height 7
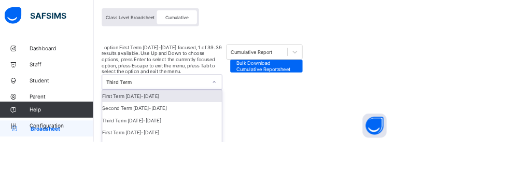
scroll to position [97, 0]
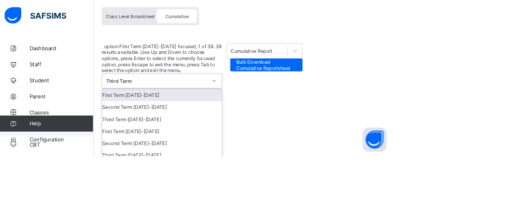
click at [486, 30] on div "Class Level Broadsheet Cumulative" at bounding box center [316, 23] width 363 height 39
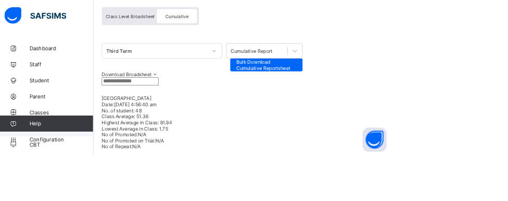
click at [493, 21] on div "Class Level Broadsheet Cumulative" at bounding box center [316, 23] width 363 height 39
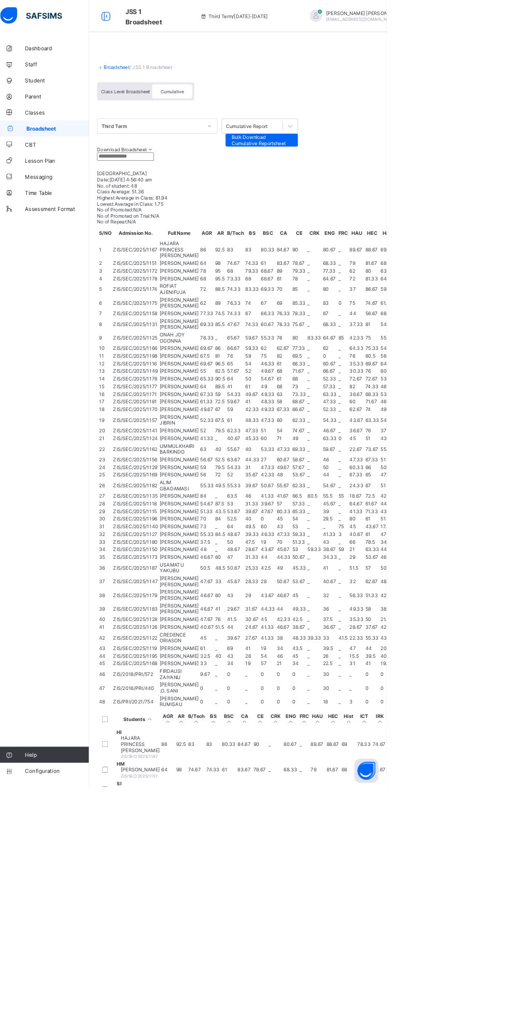
scroll to position [0, 0]
click at [473, 21] on div "MOHAMMED IDRIS ahmednasirahmed1@gmail.com" at bounding box center [481, 21] width 102 height 16
click at [456, 83] on span "Logout" at bounding box center [438, 78] width 36 height 11
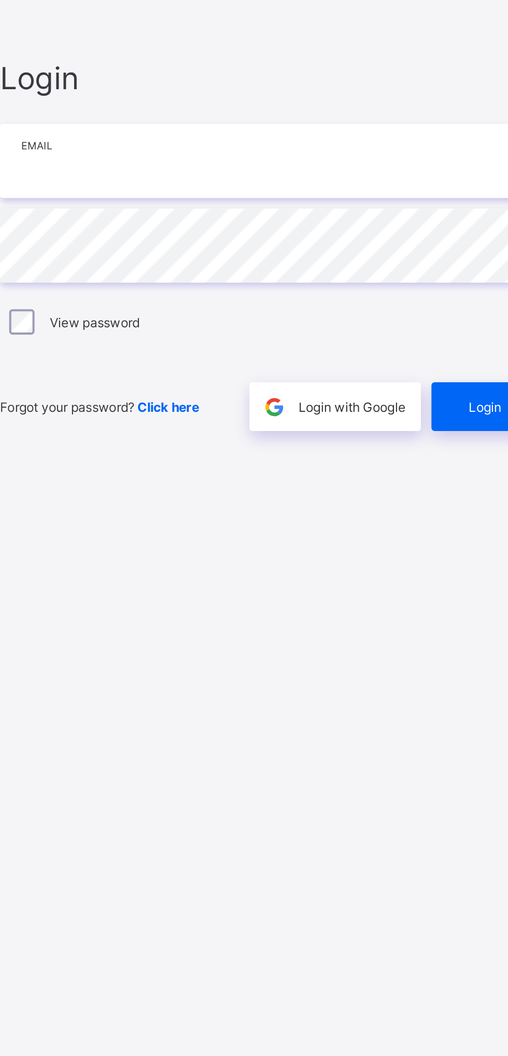
click at [360, 514] on input "email" at bounding box center [339, 496] width 270 height 36
type input "**********"
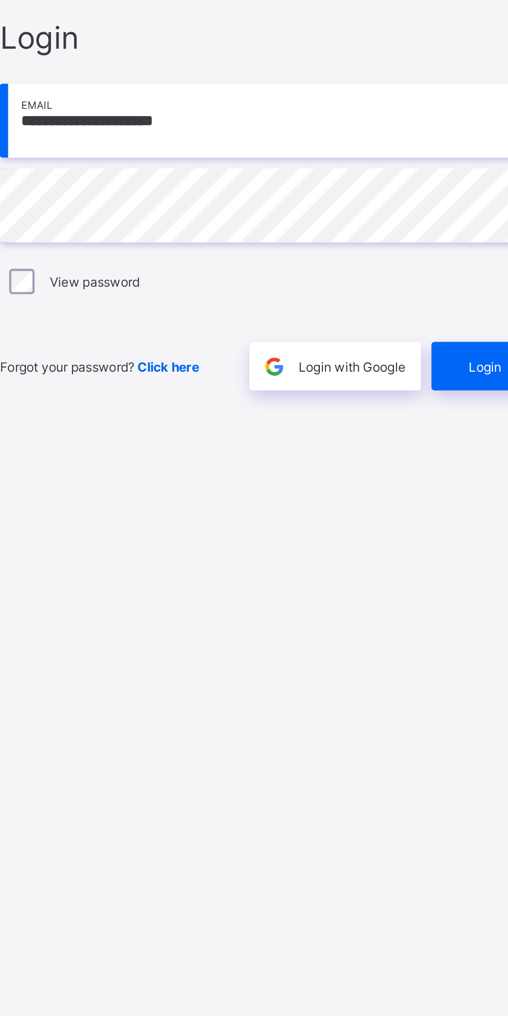
click at [427, 608] on div "Login" at bounding box center [444, 596] width 58 height 24
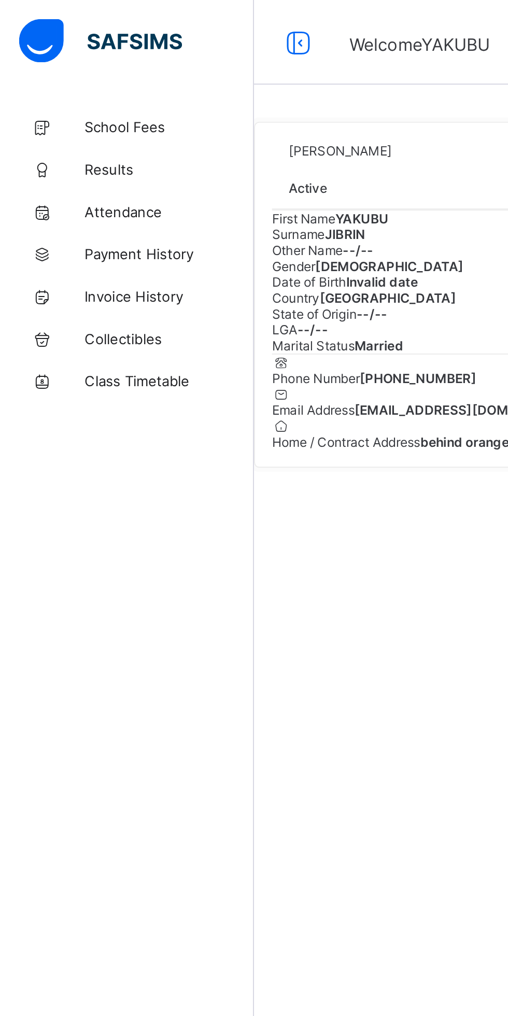
click at [54, 81] on span "Results" at bounding box center [82, 83] width 83 height 8
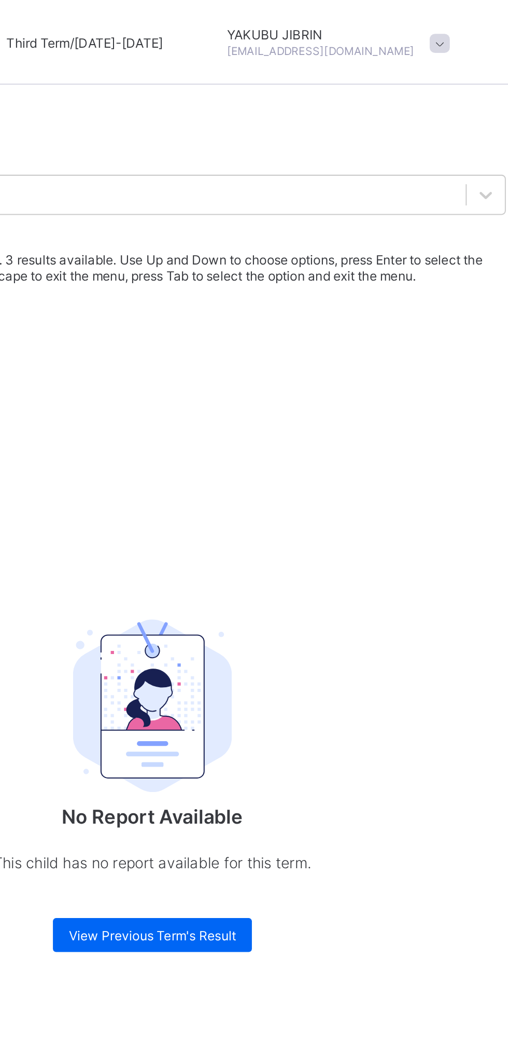
click at [328, 181] on div "Second Term" at bounding box center [316, 177] width 346 height 8
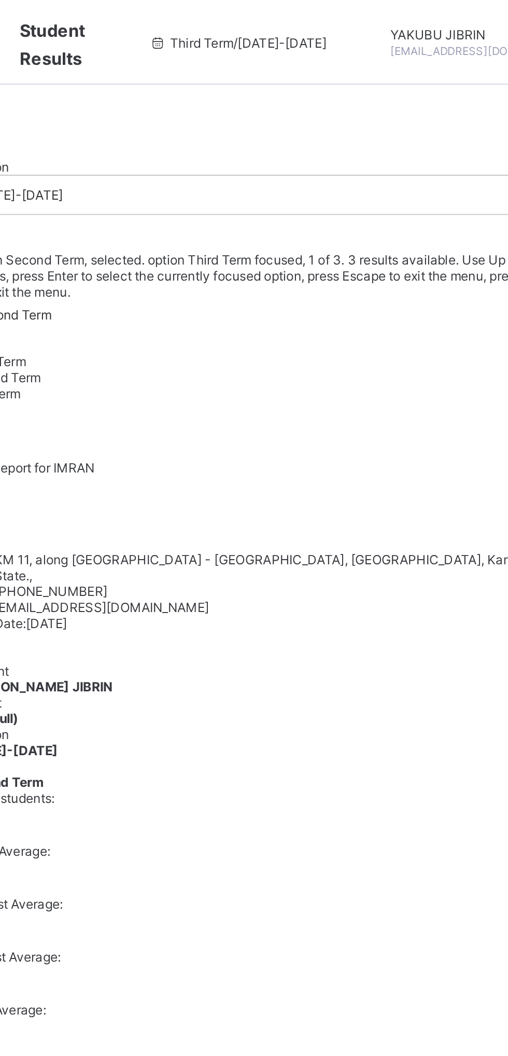
click at [315, 197] on div "First Term" at bounding box center [316, 193] width 346 height 8
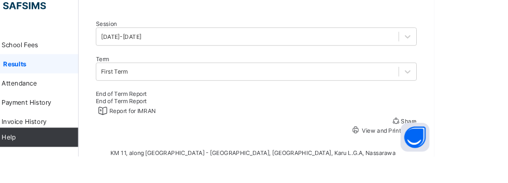
scroll to position [44, 0]
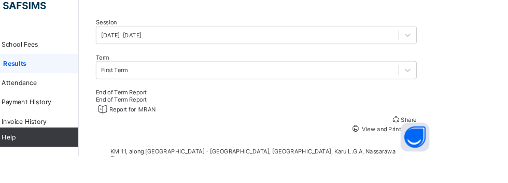
click at [443, 157] on span "View and Print result" at bounding box center [459, 153] width 61 height 8
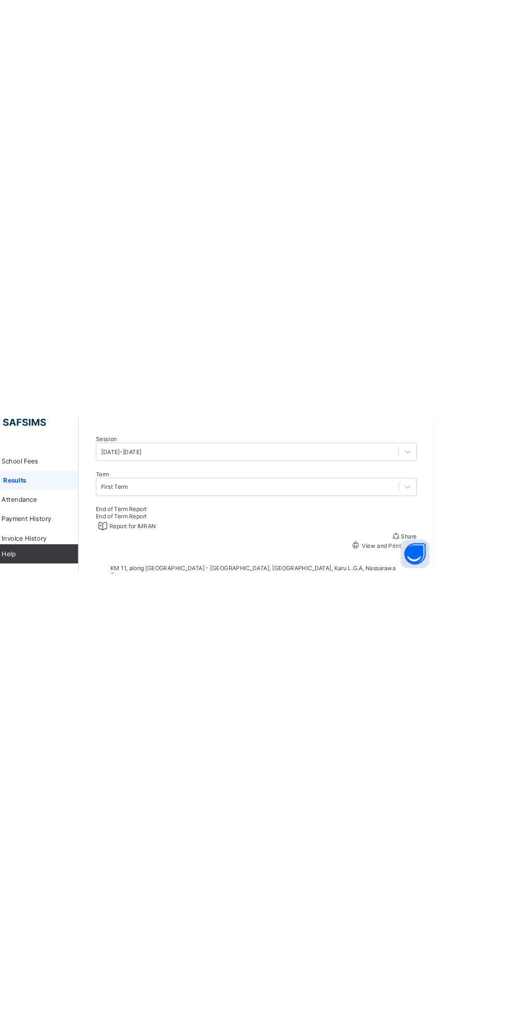
scroll to position [0, 0]
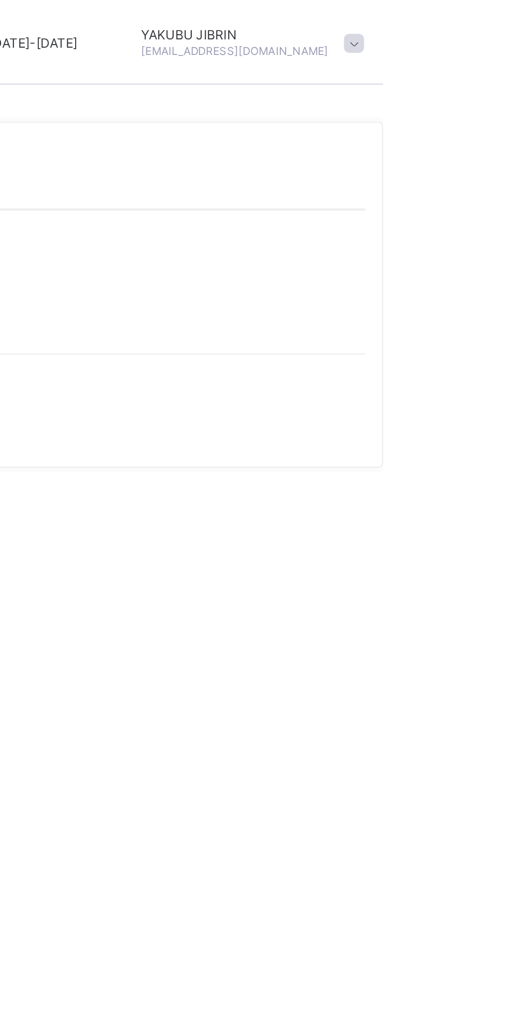
click at [489, 21] on span at bounding box center [493, 21] width 9 height 9
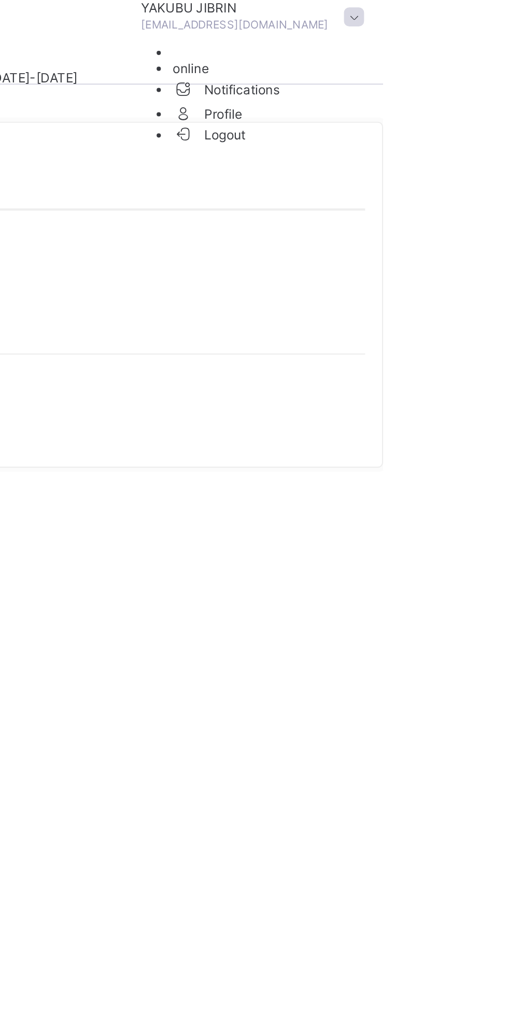
click at [417, 72] on span "Logout" at bounding box center [423, 66] width 36 height 11
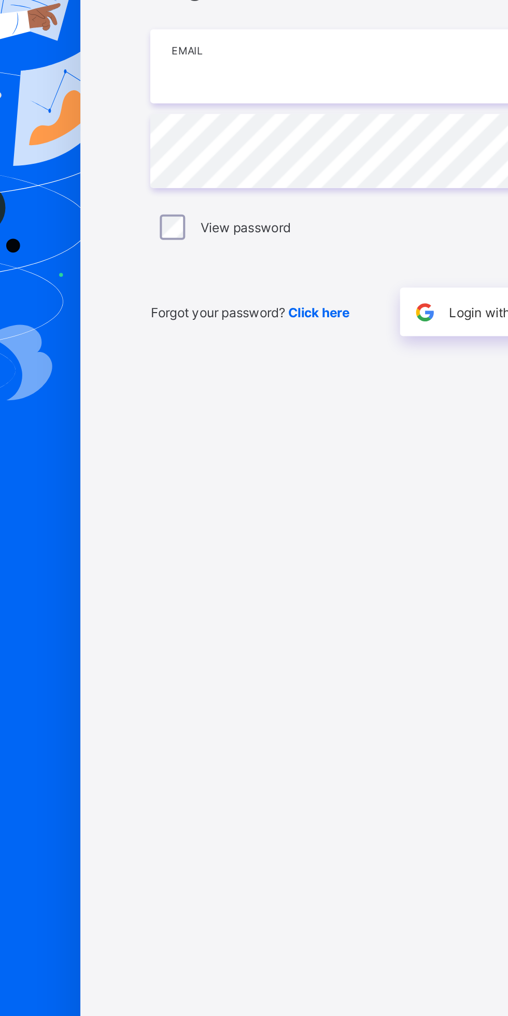
click at [296, 494] on input "email" at bounding box center [339, 476] width 270 height 36
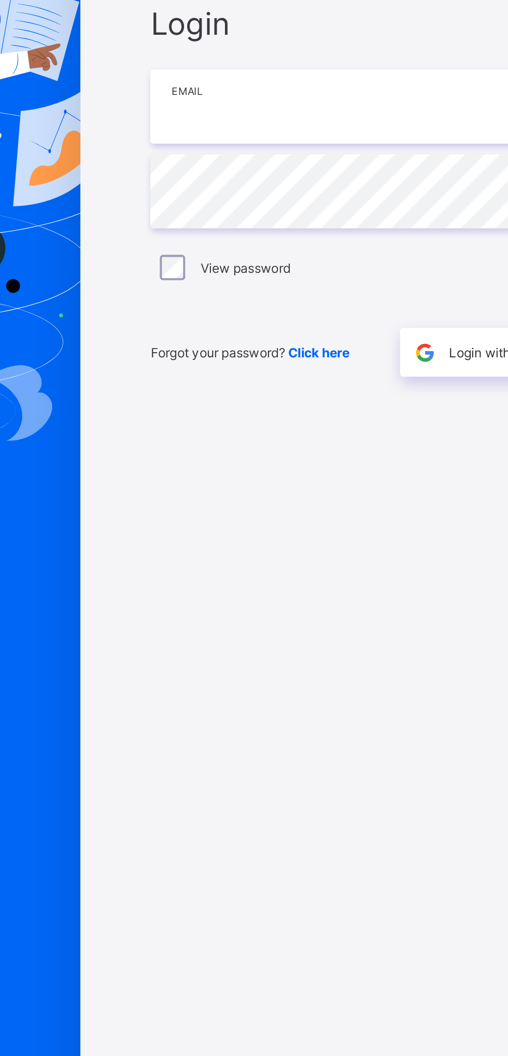
type input "**********"
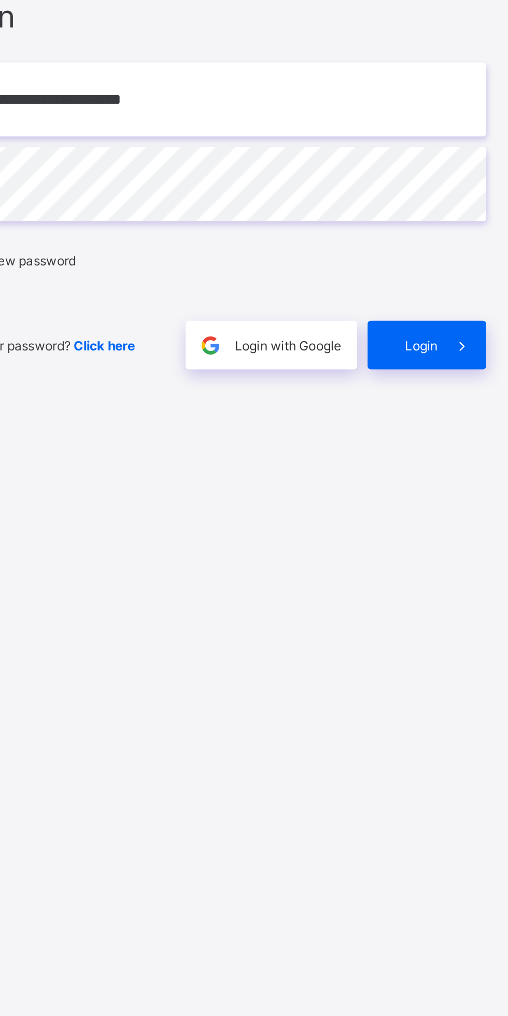
click at [443, 600] on span "Login" at bounding box center [441, 597] width 16 height 8
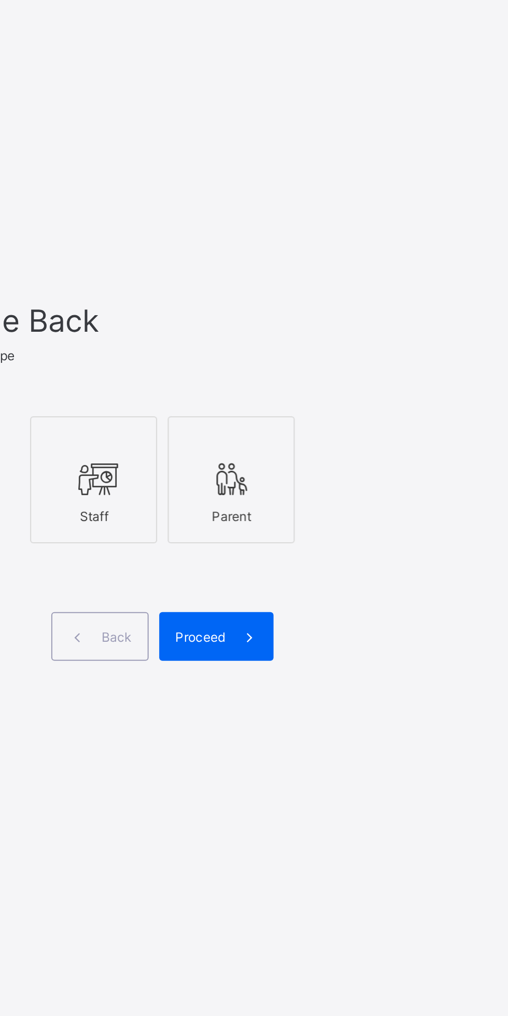
click at [299, 512] on icon at bounding box center [305, 503] width 22 height 19
click at [374, 592] on span at bounding box center [381, 580] width 24 height 24
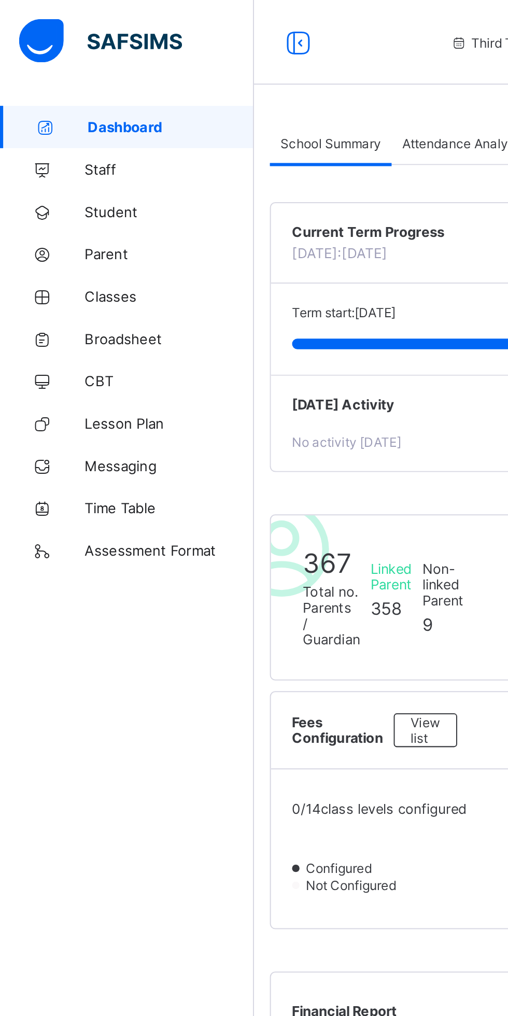
click at [71, 170] on link "Broadsheet" at bounding box center [62, 166] width 124 height 21
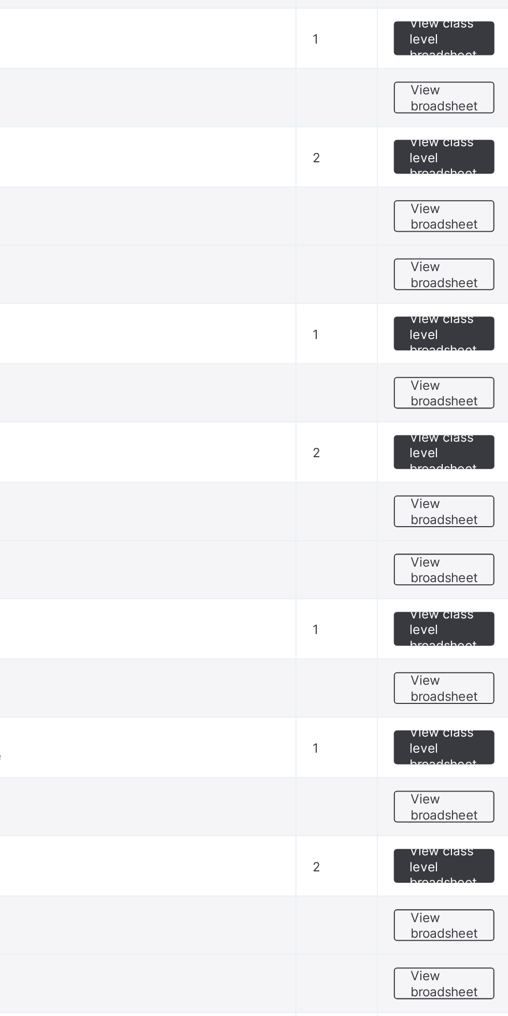
click at [454, 783] on span "View class level broadsheet" at bounding box center [457, 781] width 34 height 23
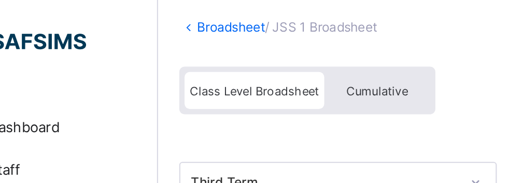
scroll to position [73, 0]
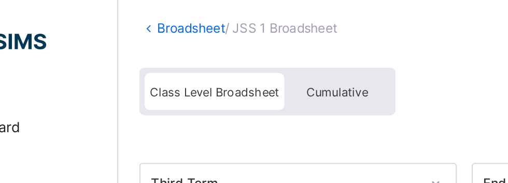
click at [237, 48] on span "Cumulative" at bounding box center [232, 44] width 30 height 7
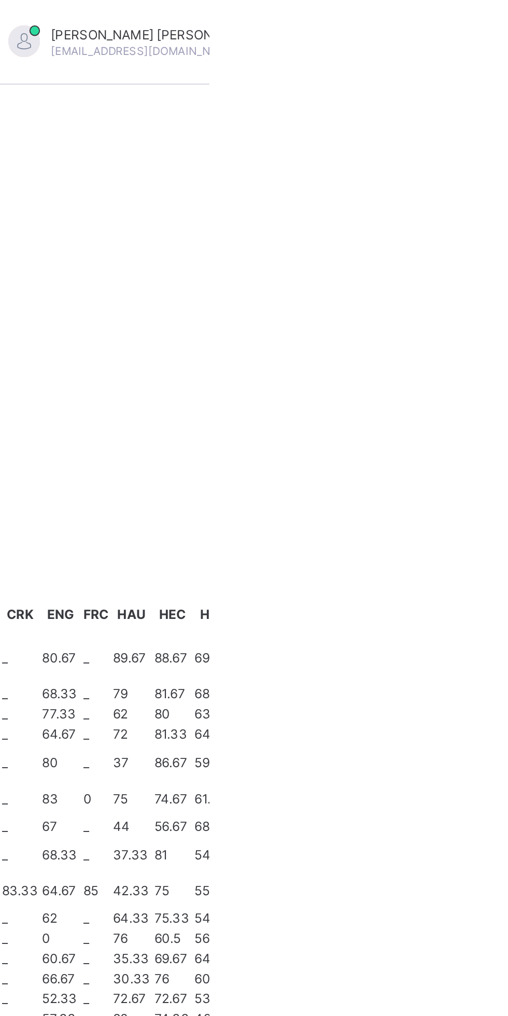
scroll to position [0, 0]
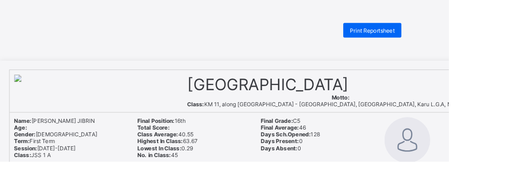
click at [422, 34] on span "Print Reportsheet" at bounding box center [422, 35] width 50 height 8
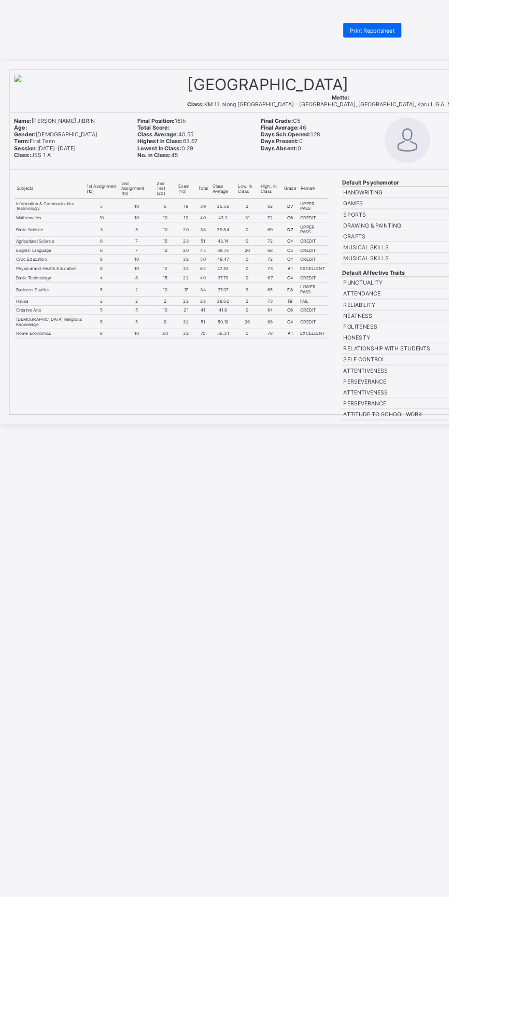
click at [263, 183] on div "Print Reportsheet Zinaria International School Motto: Class: KM 11, along Abuja…" at bounding box center [254, 534] width 508 height 1016
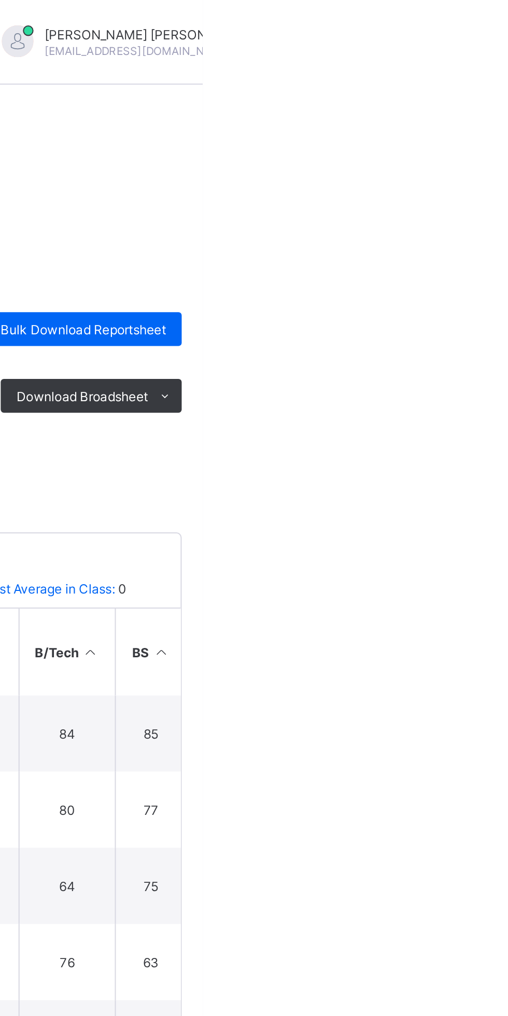
click at [482, 140] on span "Logout" at bounding box center [516, 140] width 68 height 12
